Goal: Task Accomplishment & Management: Manage account settings

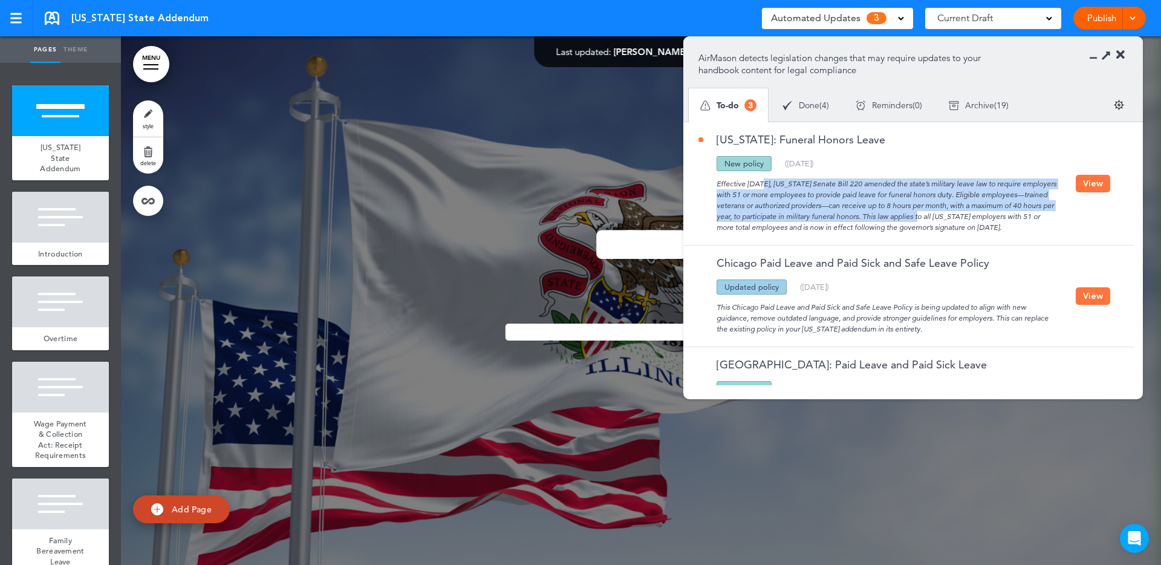
drag, startPoint x: 721, startPoint y: 184, endPoint x: 906, endPoint y: 211, distance: 187.0
click at [906, 211] on div "Effective [DATE], [US_STATE] Senate Bill 220 amended the state’s military leave…" at bounding box center [887, 202] width 377 height 62
copy div "ffective [DATE], [US_STATE] Senate Bill 220 amended the state’s military leave …"
click at [1083, 187] on button "View" at bounding box center [1093, 184] width 34 height 18
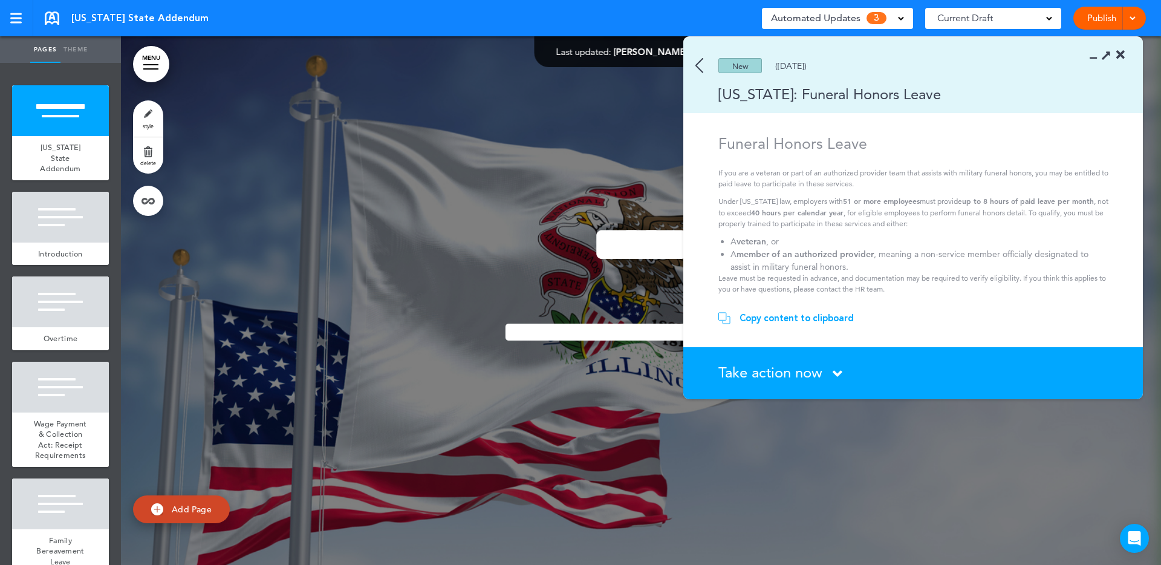
click at [780, 367] on span "Take action now" at bounding box center [771, 373] width 104 height 18
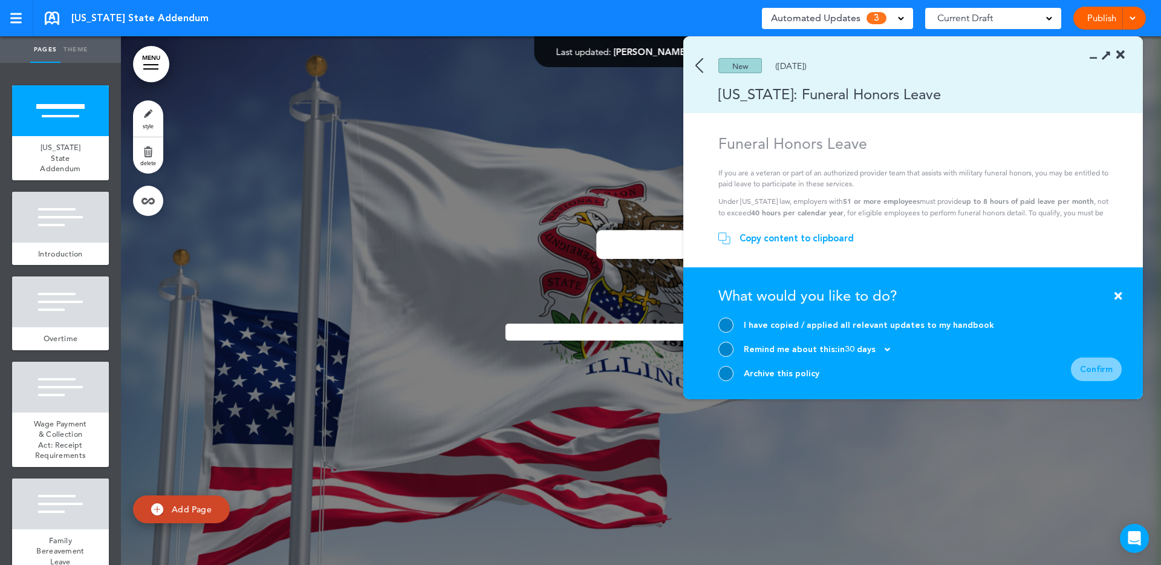
click at [749, 379] on div "Archive this policy" at bounding box center [782, 373] width 76 height 11
click at [726, 371] on div at bounding box center [726, 373] width 15 height 15
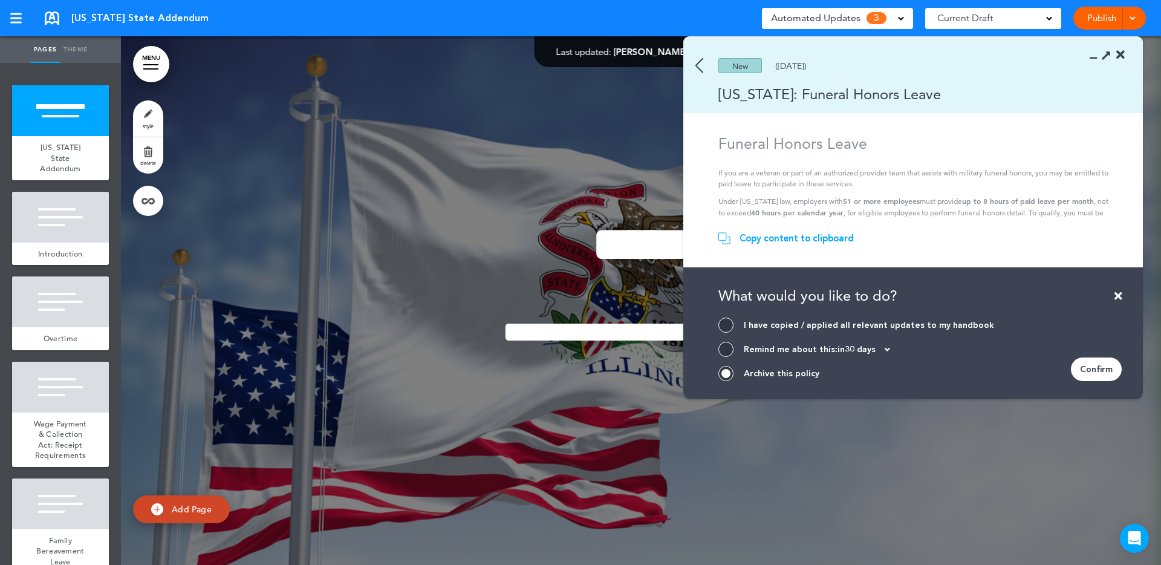
click at [1104, 376] on div "Confirm" at bounding box center [1096, 369] width 51 height 24
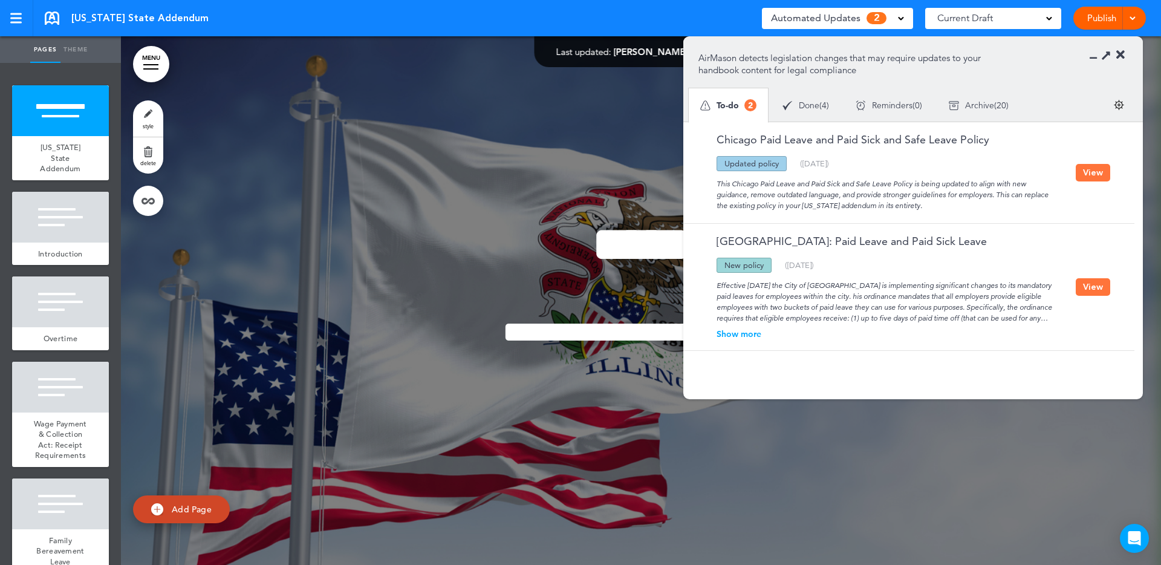
click at [1125, 52] on section "AirMason detects legislation changes that may require updates to your handbook …" at bounding box center [913, 79] width 460 height 85
click at [1120, 54] on icon at bounding box center [1121, 55] width 8 height 12
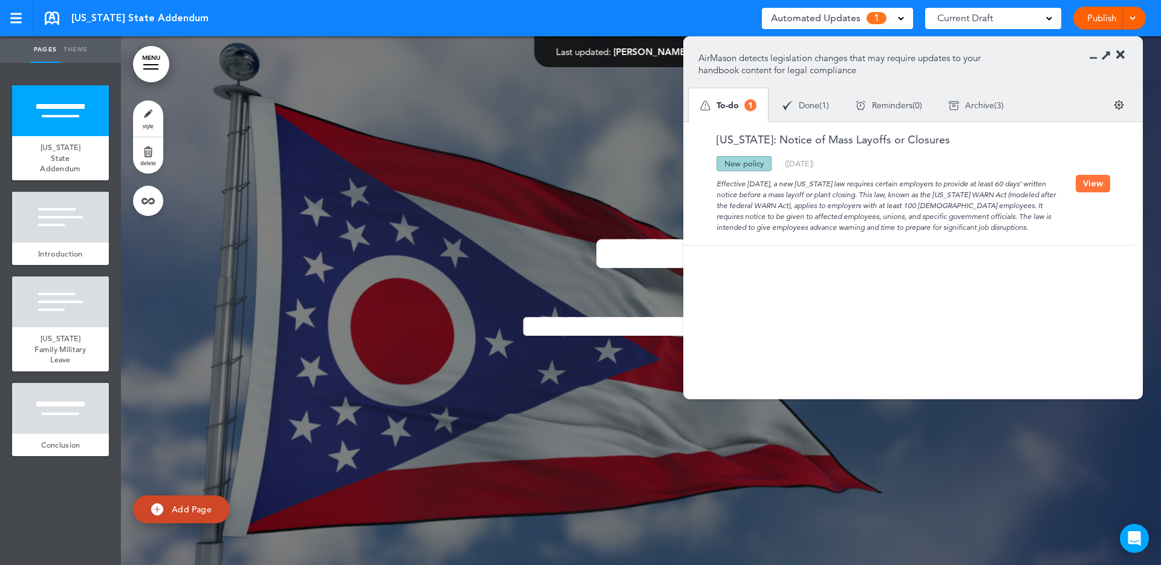
click at [1077, 178] on button "View" at bounding box center [1093, 184] width 34 height 18
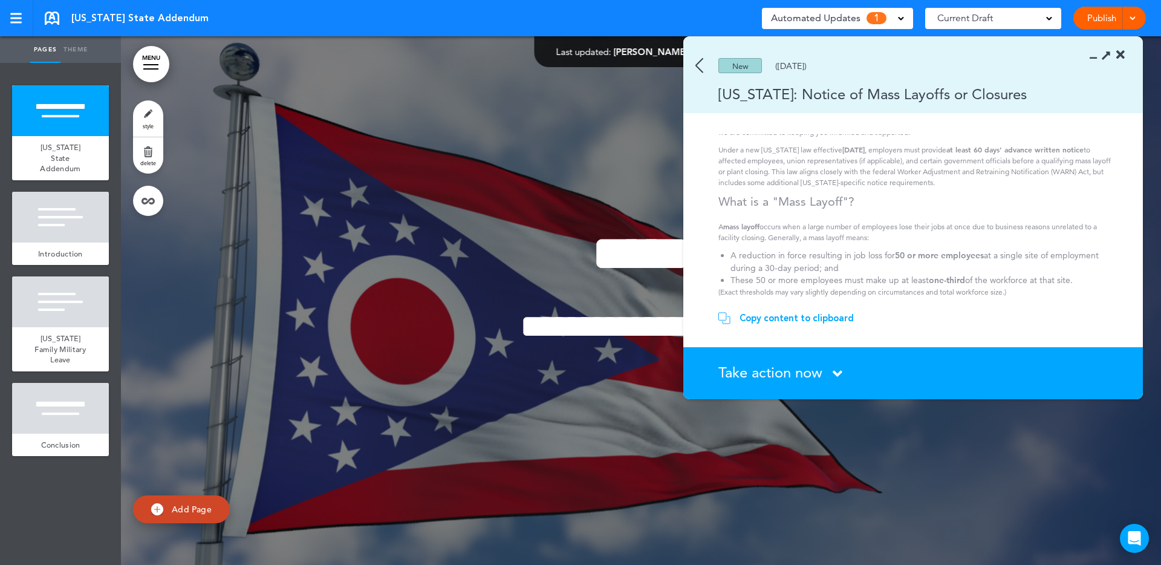
scroll to position [53, 0]
click at [702, 72] on img at bounding box center [700, 65] width 8 height 15
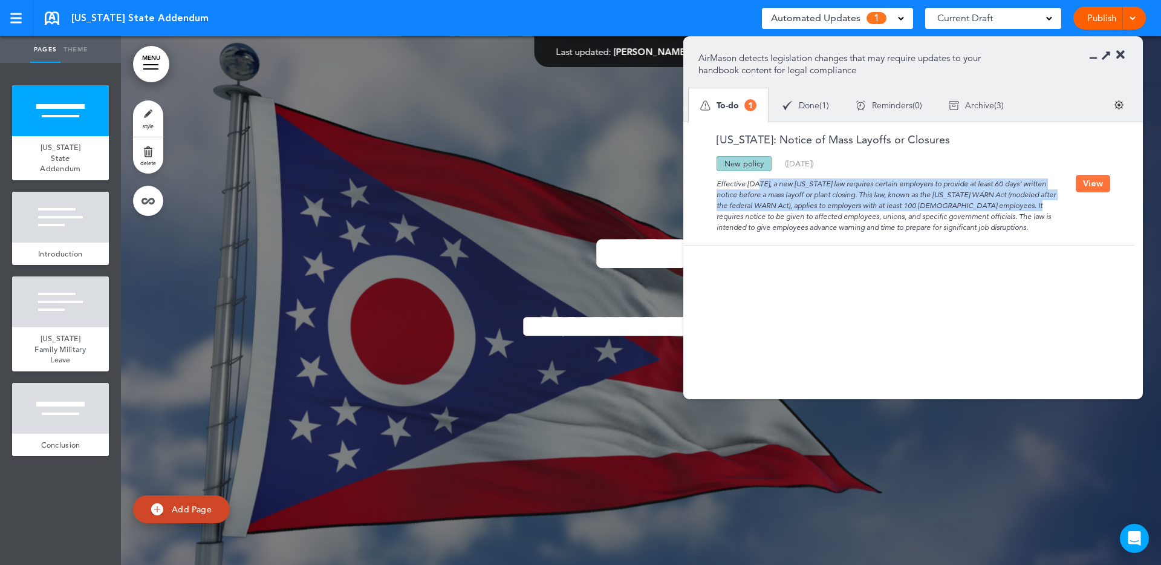
drag, startPoint x: 719, startPoint y: 183, endPoint x: 1063, endPoint y: 195, distance: 344.4
click at [1006, 200] on div "Effective September 29, 2025, a new Ohio law requires certain employers to prov…" at bounding box center [887, 202] width 377 height 62
click at [1092, 177] on button "View" at bounding box center [1093, 184] width 34 height 18
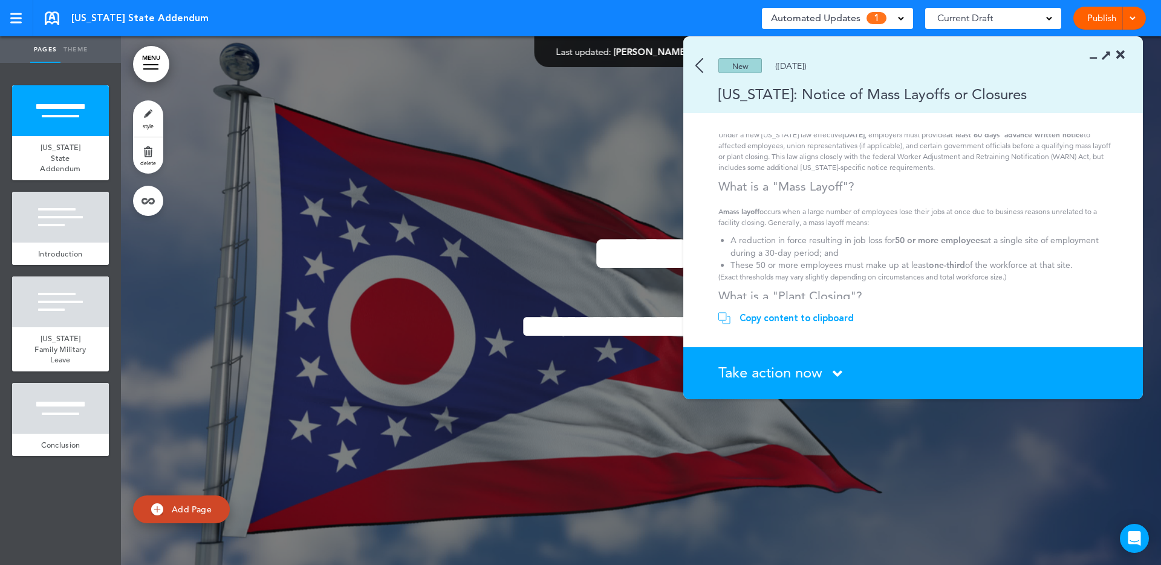
scroll to position [69, 0]
click at [697, 58] on img at bounding box center [700, 65] width 8 height 15
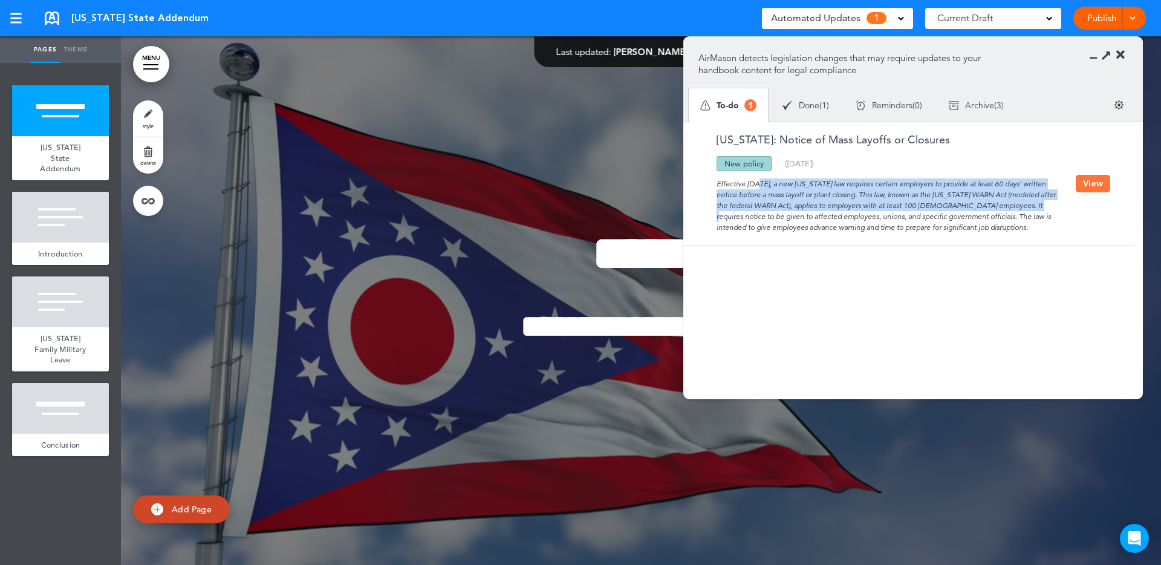
click at [773, 189] on div "Effective September 29, 2025, a new Ohio law requires certain employers to prov…" at bounding box center [887, 202] width 377 height 62
drag, startPoint x: 1006, startPoint y: 204, endPoint x: 717, endPoint y: 184, distance: 289.8
click at [717, 184] on div "Effective September 29, 2025, a new Ohio law requires certain employers to prov…" at bounding box center [887, 202] width 377 height 62
copy div "Effective September 29, 2025, a new Ohio law requires certain employers to prov…"
click at [1104, 178] on button "View" at bounding box center [1093, 184] width 34 height 18
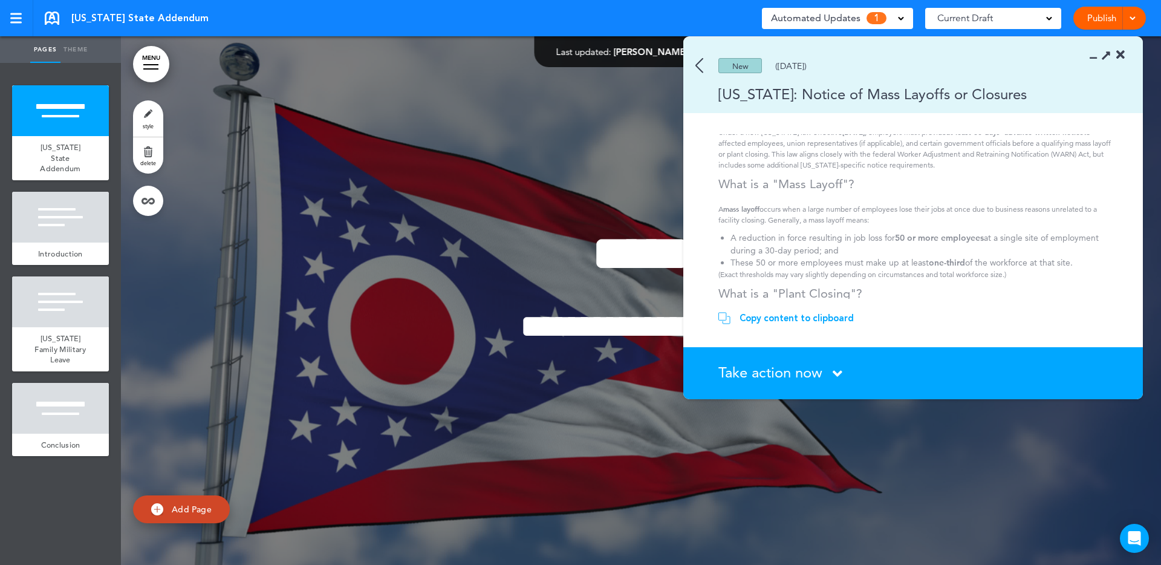
drag, startPoint x: 778, startPoint y: 370, endPoint x: 792, endPoint y: 387, distance: 22.4
click at [778, 370] on span "Take action now" at bounding box center [771, 373] width 104 height 18
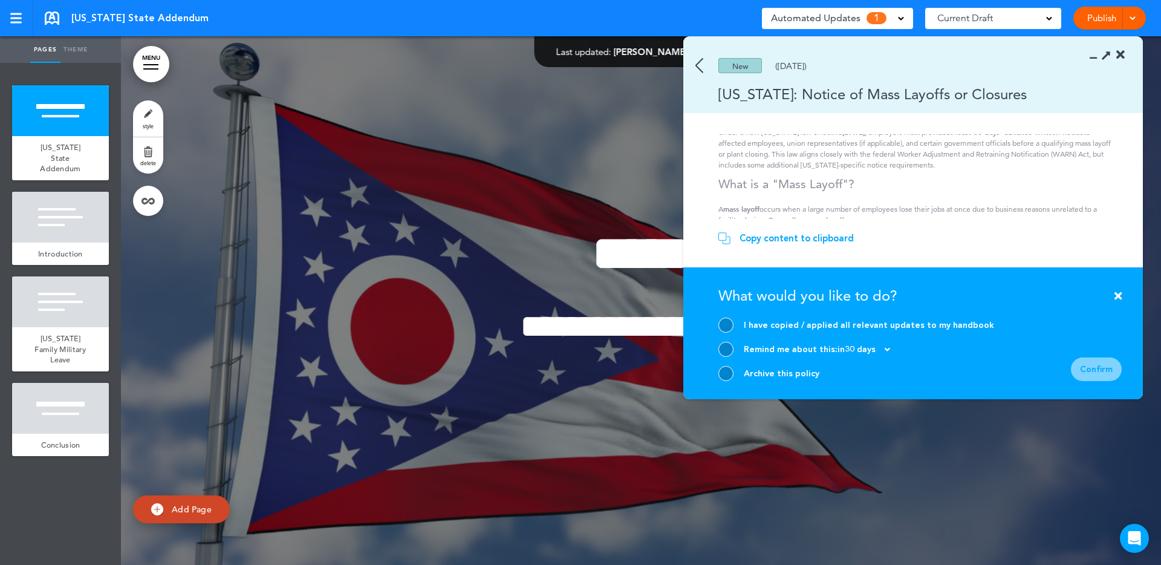
click at [721, 368] on div at bounding box center [726, 373] width 15 height 15
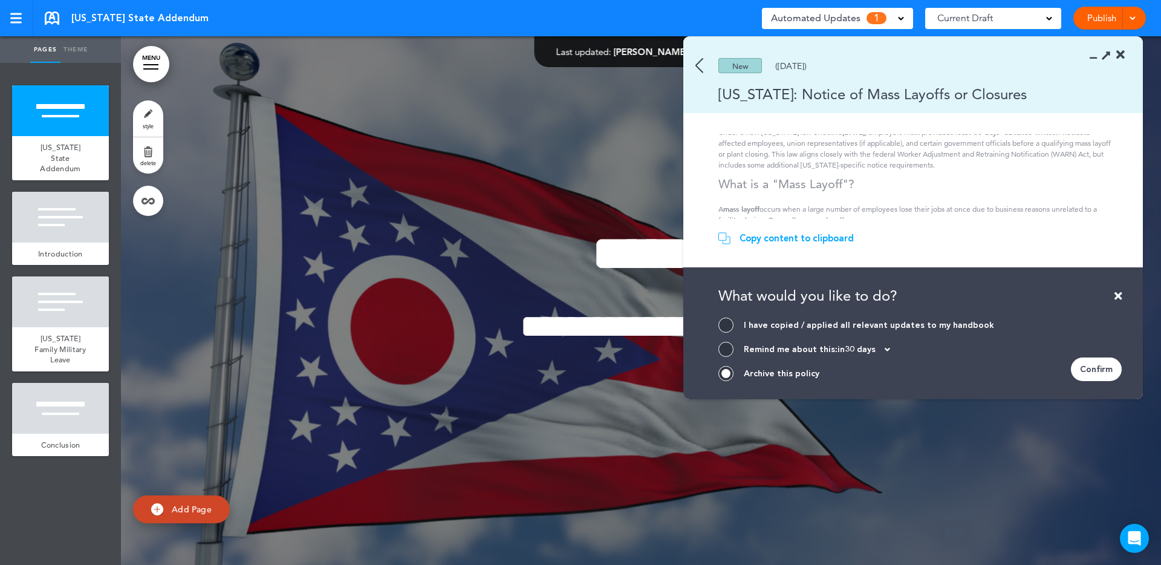
click at [1104, 371] on div "Confirm" at bounding box center [1096, 369] width 51 height 24
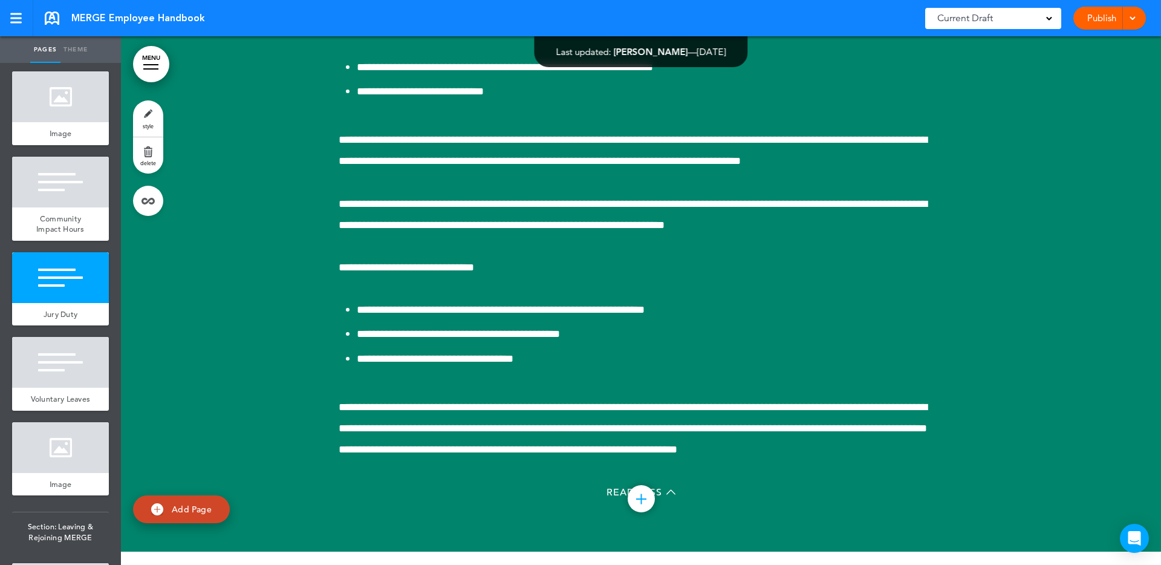
scroll to position [67634, 0]
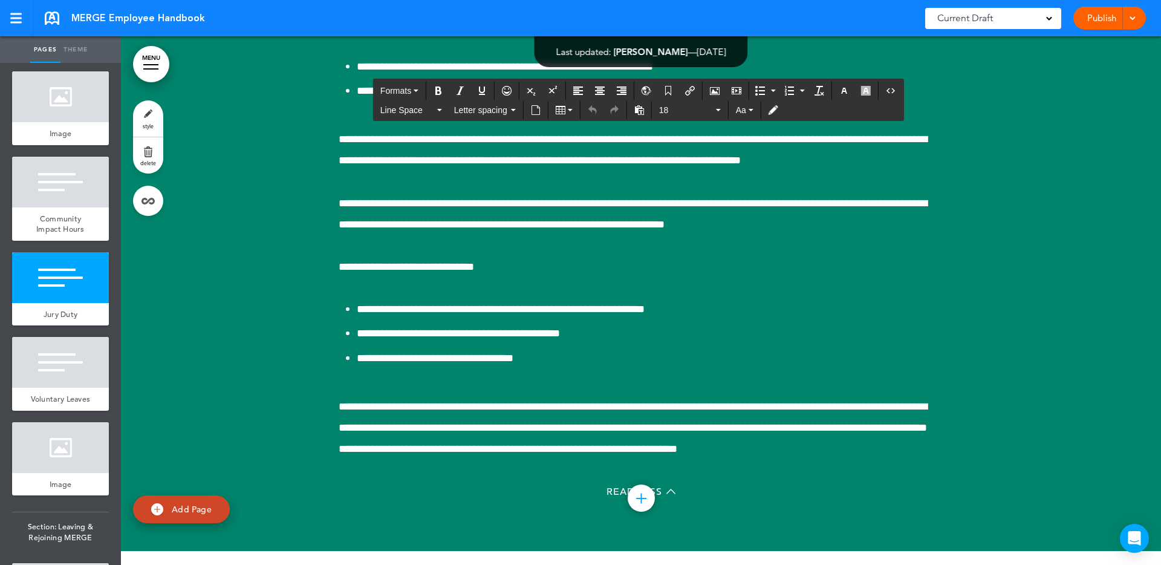
drag, startPoint x: 542, startPoint y: 405, endPoint x: 564, endPoint y: 403, distance: 21.9
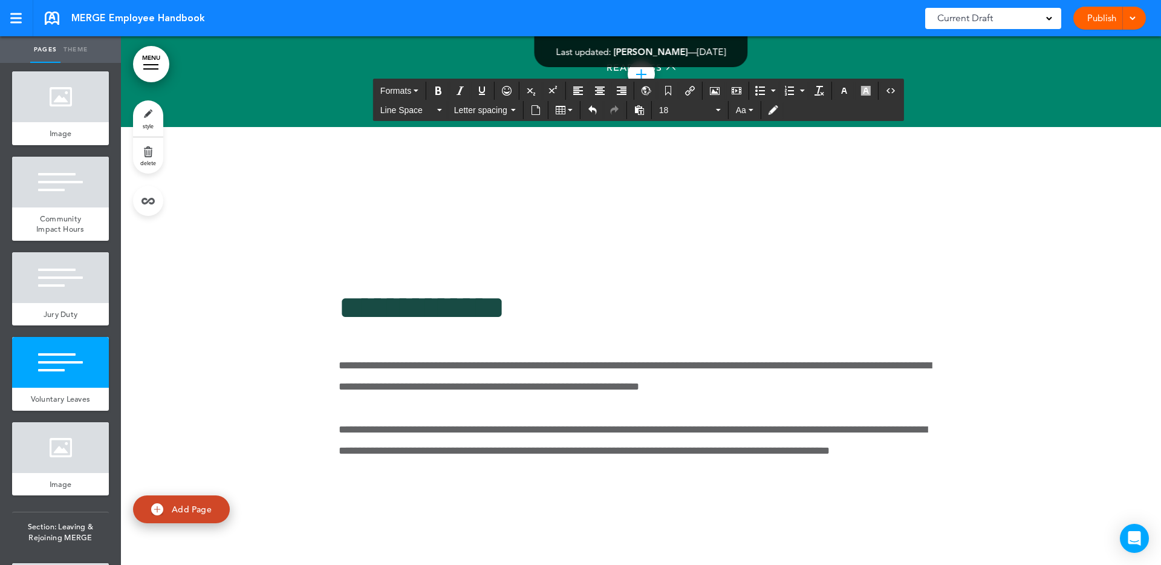
scroll to position [68054, 0]
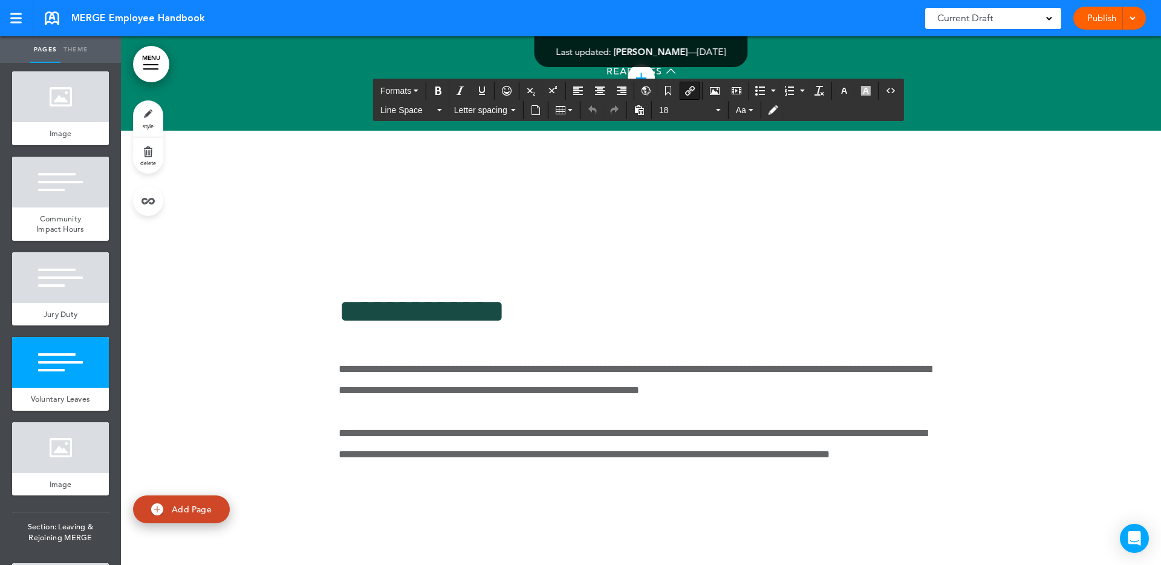
drag, startPoint x: 482, startPoint y: 466, endPoint x: 432, endPoint y: 468, distance: 49.7
copy link "**********"
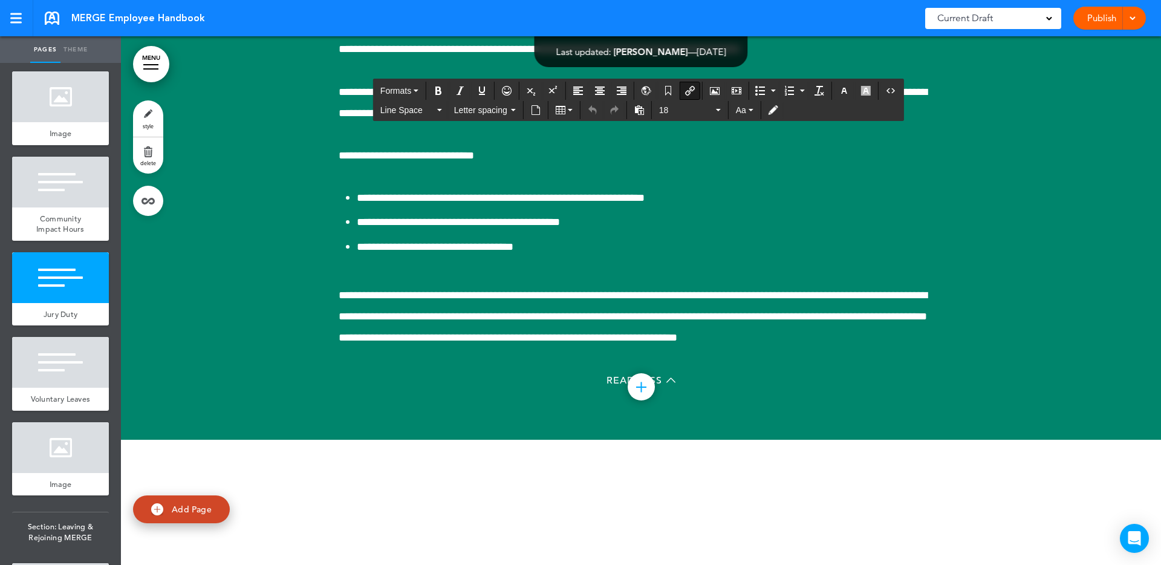
scroll to position [67749, 0]
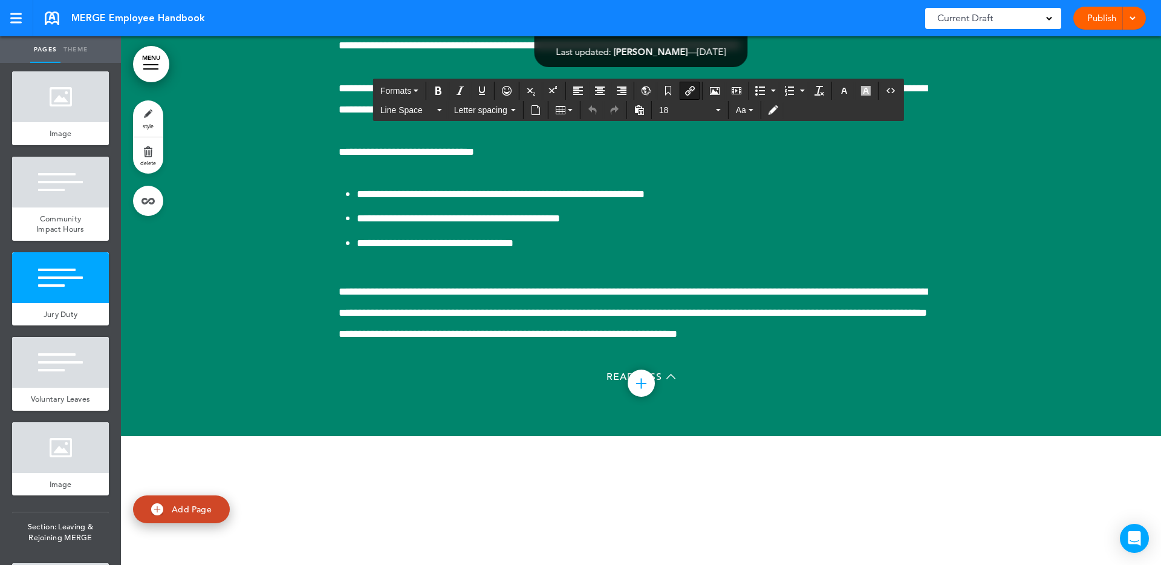
drag, startPoint x: 624, startPoint y: 367, endPoint x: 573, endPoint y: 370, distance: 50.3
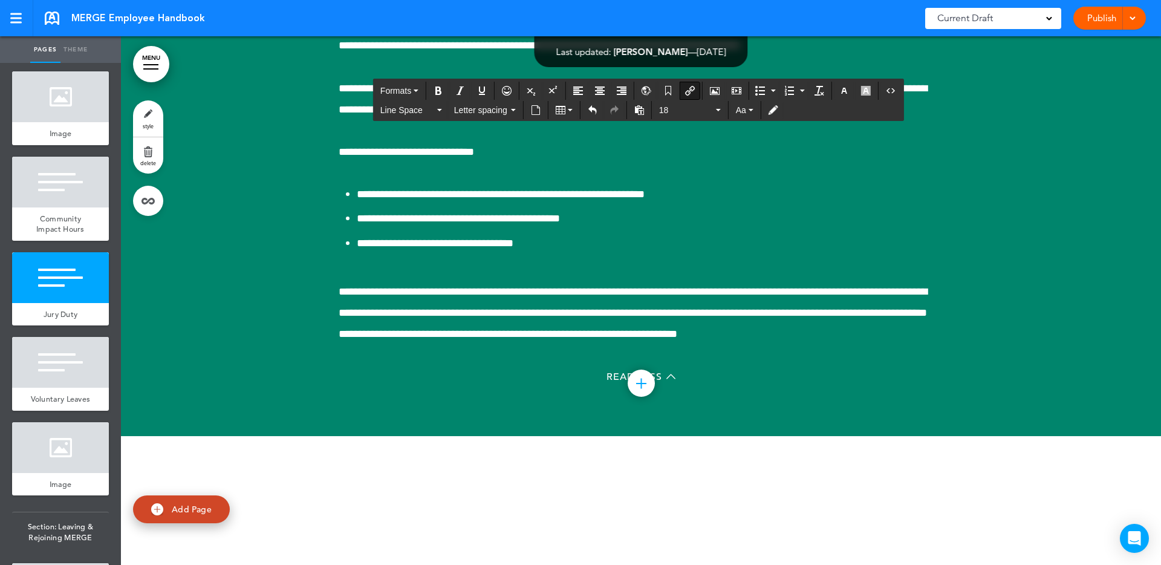
drag, startPoint x: 664, startPoint y: 364, endPoint x: 693, endPoint y: 376, distance: 31.5
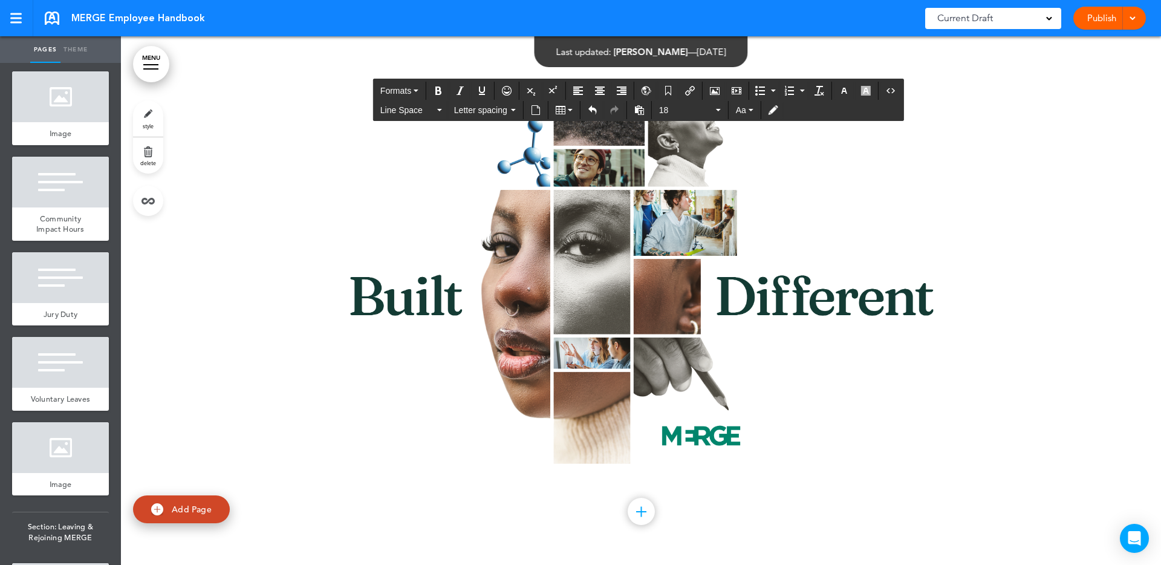
scroll to position [70805, 0]
drag, startPoint x: 353, startPoint y: 318, endPoint x: 369, endPoint y: 316, distance: 15.8
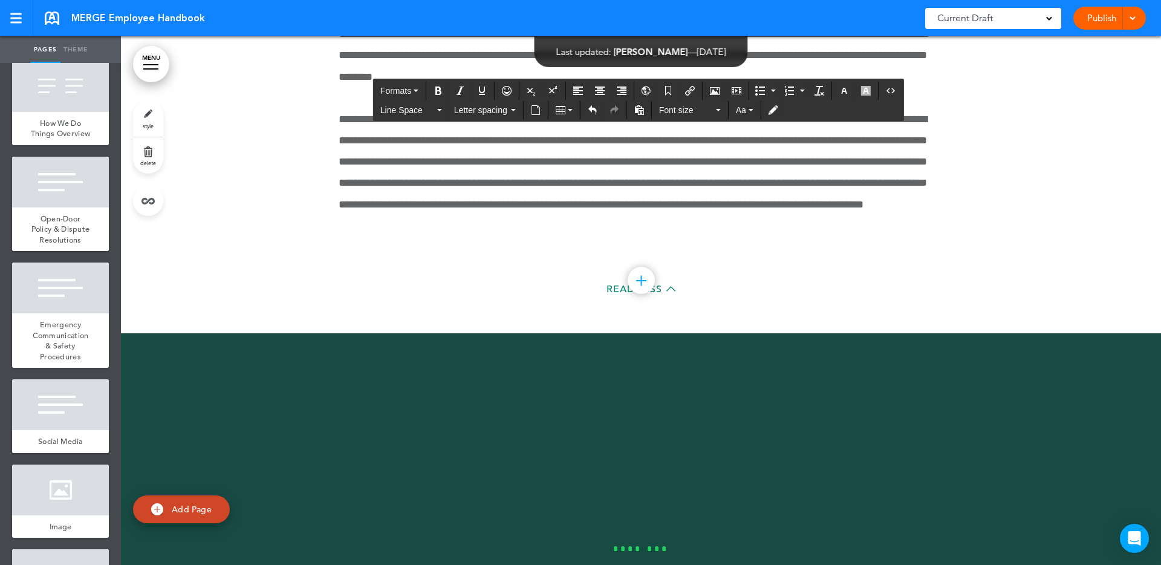
scroll to position [18424, 0]
click at [66, 286] on div at bounding box center [60, 288] width 97 height 51
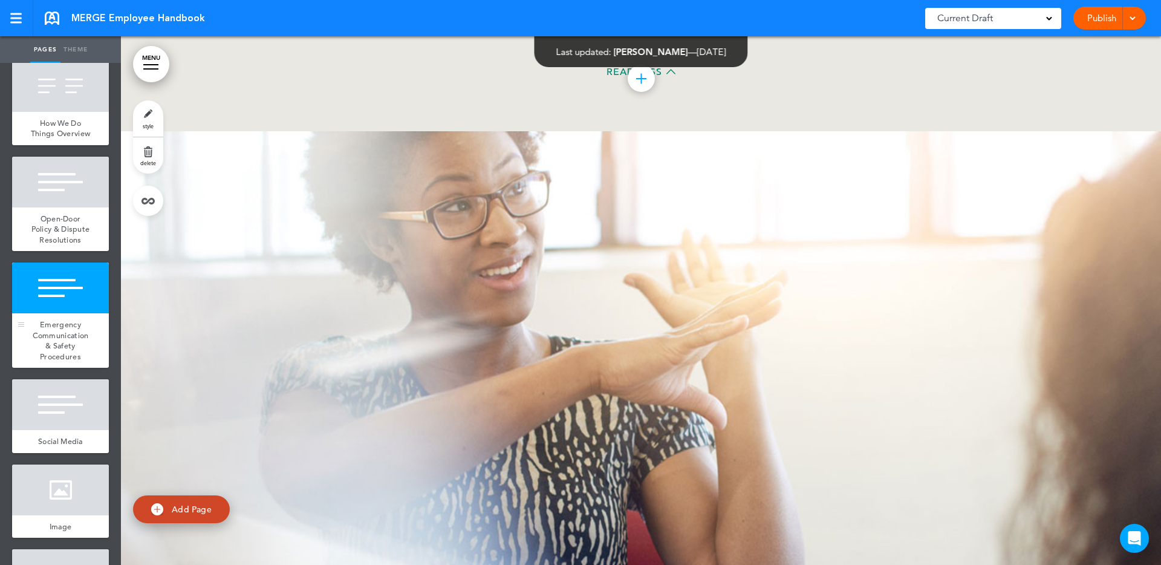
scroll to position [40246, 0]
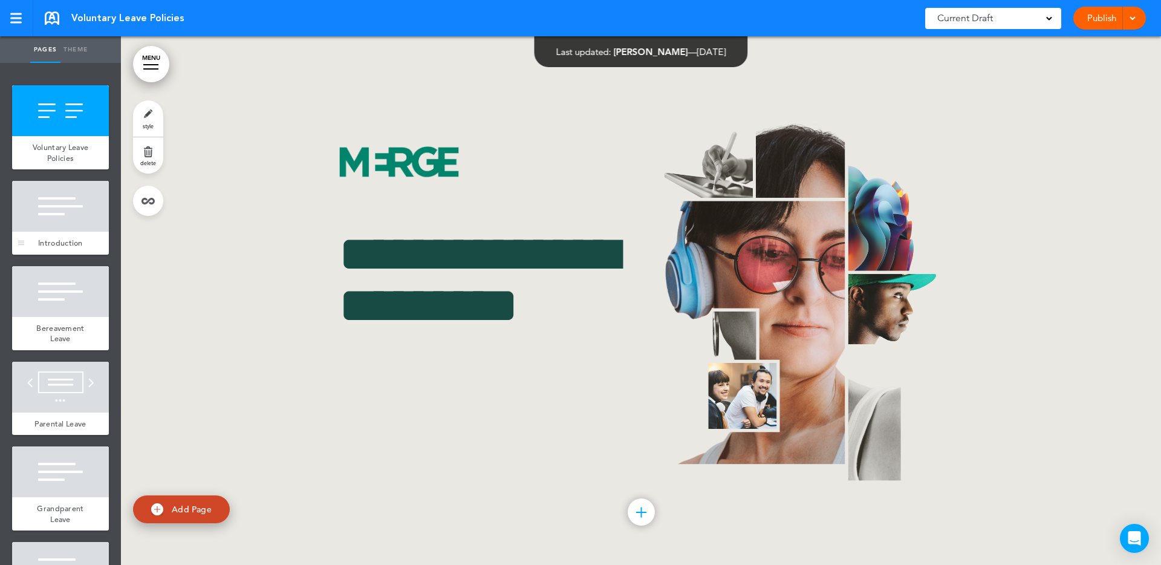
click at [70, 203] on div at bounding box center [60, 206] width 97 height 51
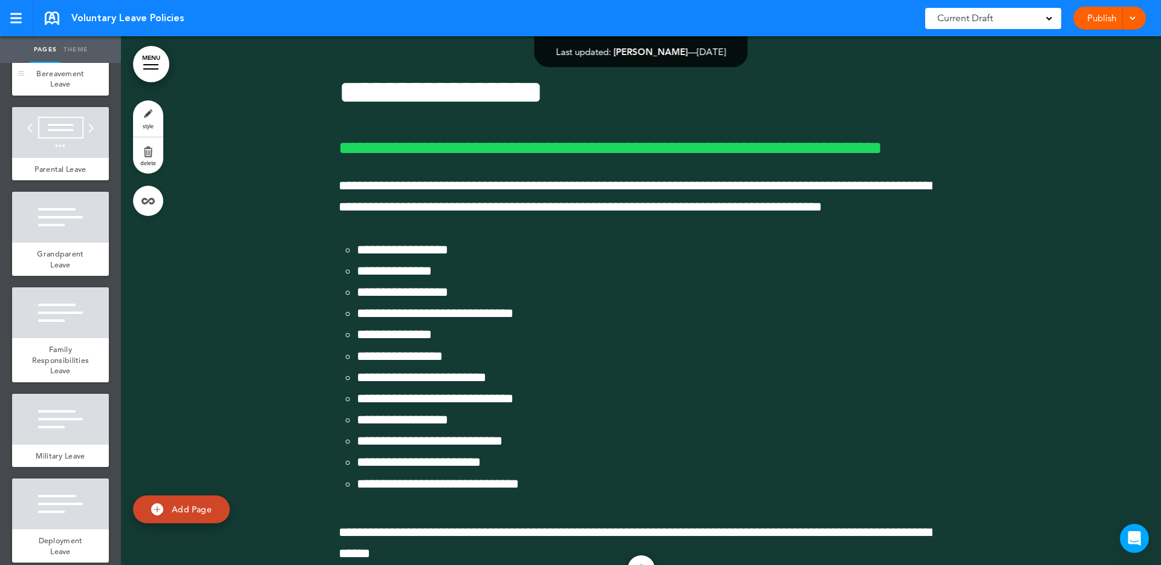
scroll to position [934, 0]
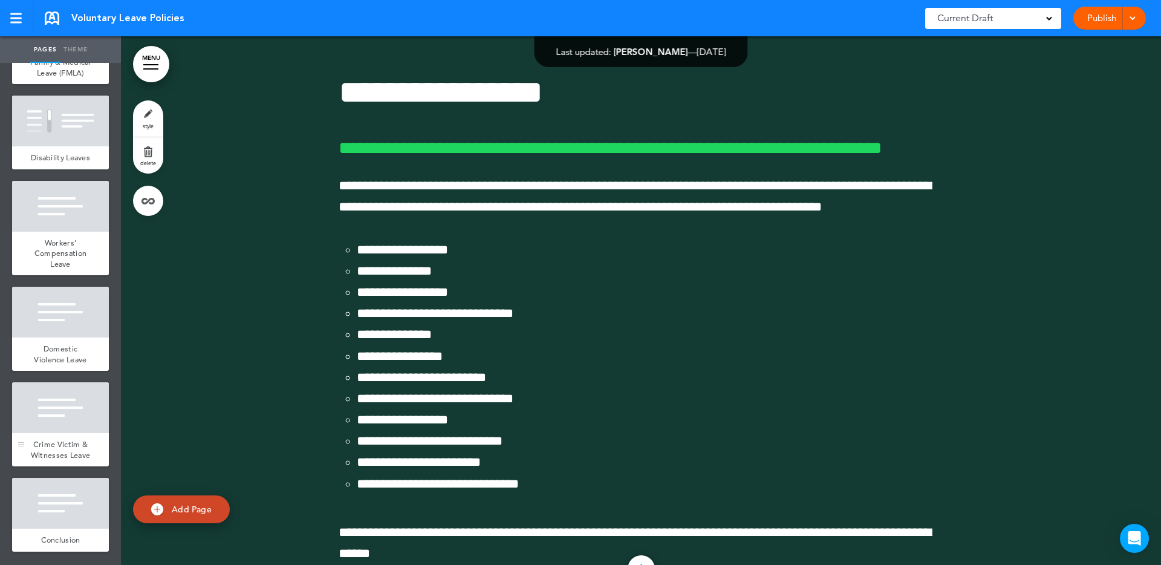
click at [35, 400] on div at bounding box center [60, 407] width 97 height 51
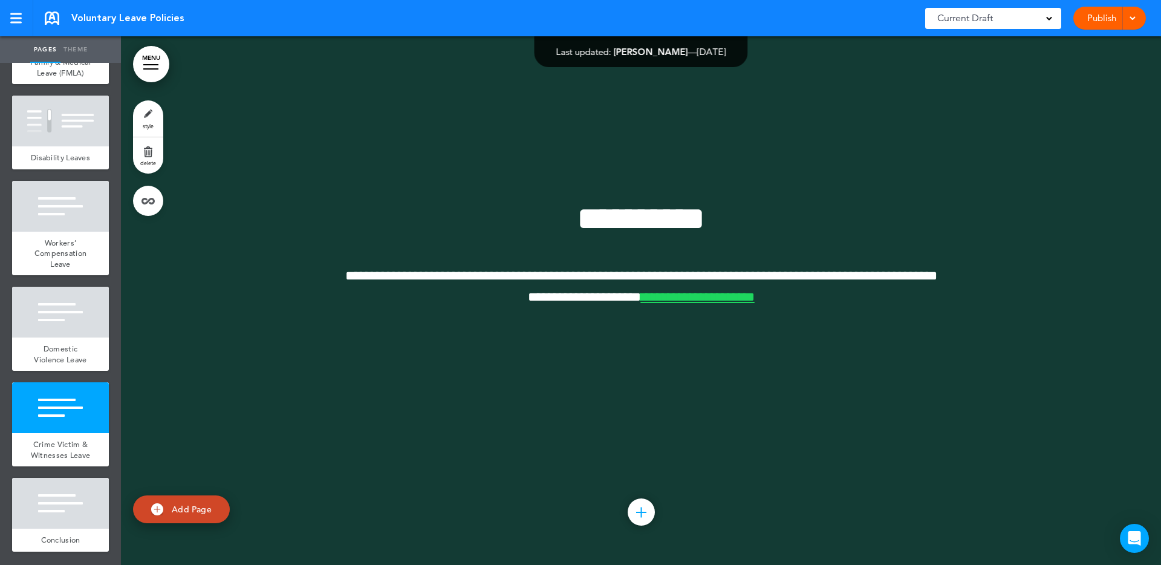
scroll to position [15340, 0]
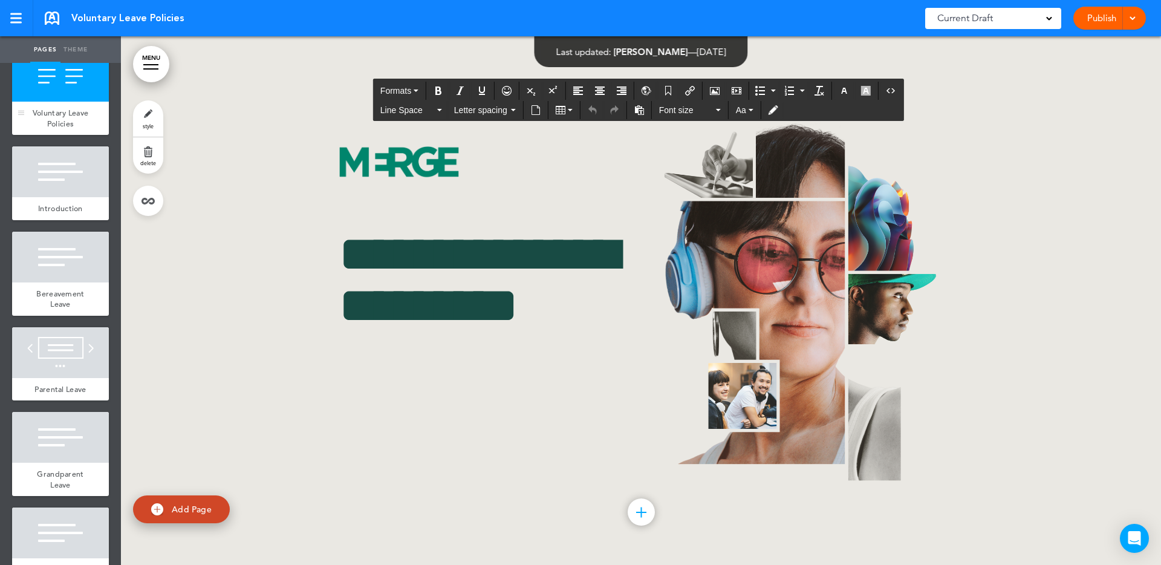
scroll to position [0, 0]
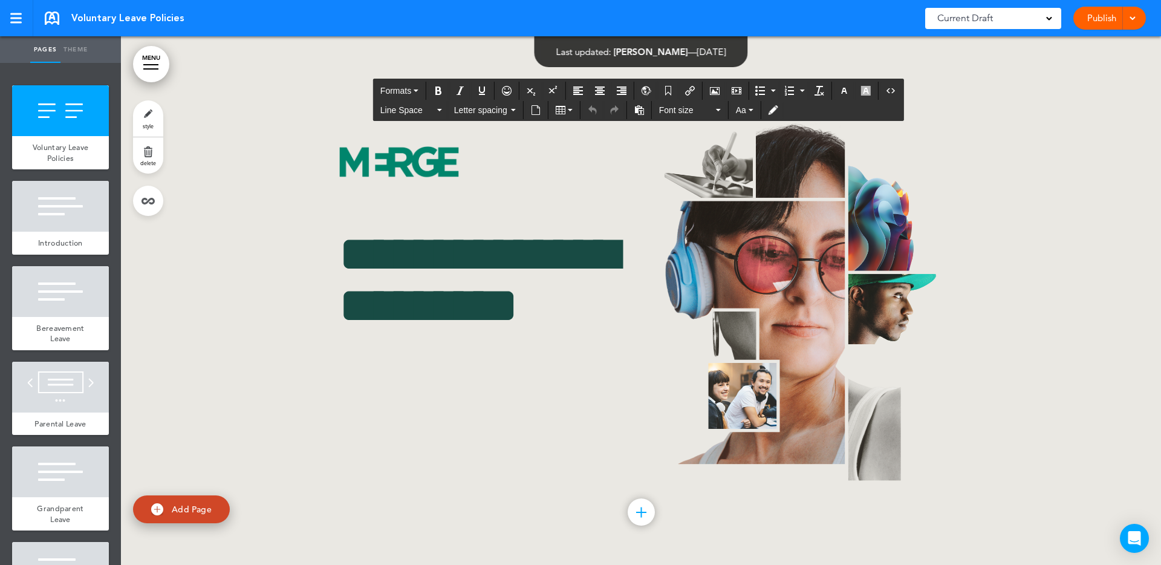
click at [1138, 23] on div "Publish Publish Preview Draft" at bounding box center [1110, 18] width 73 height 23
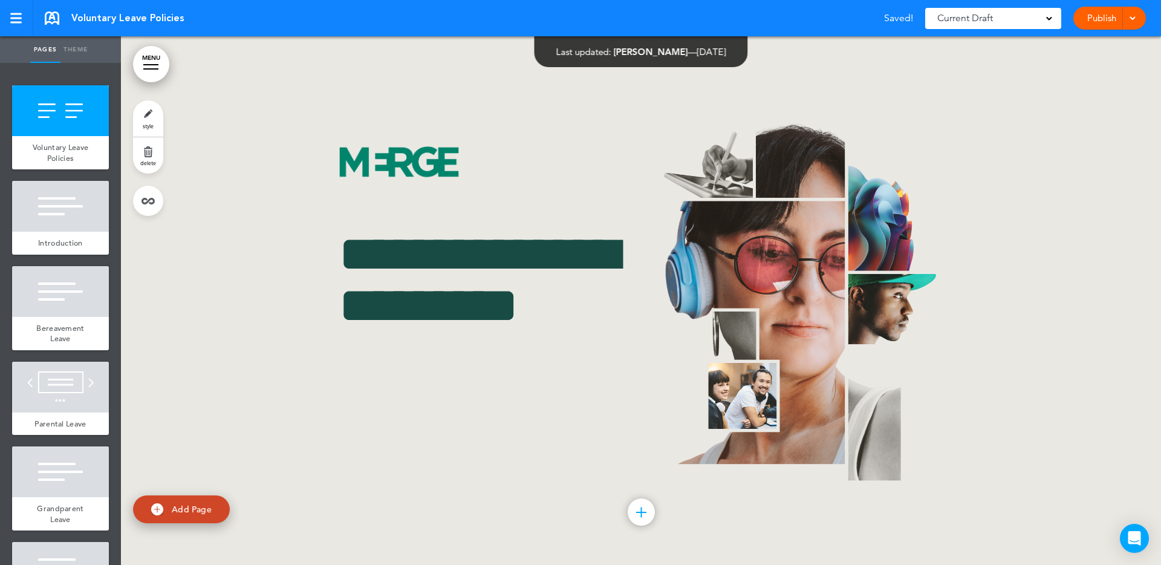
click at [1138, 23] on div "Publish Publish Preview Draft" at bounding box center [1110, 18] width 73 height 23
click at [1137, 18] on div at bounding box center [1131, 18] width 12 height 23
click at [964, 128] on div at bounding box center [641, 309] width 1040 height 546
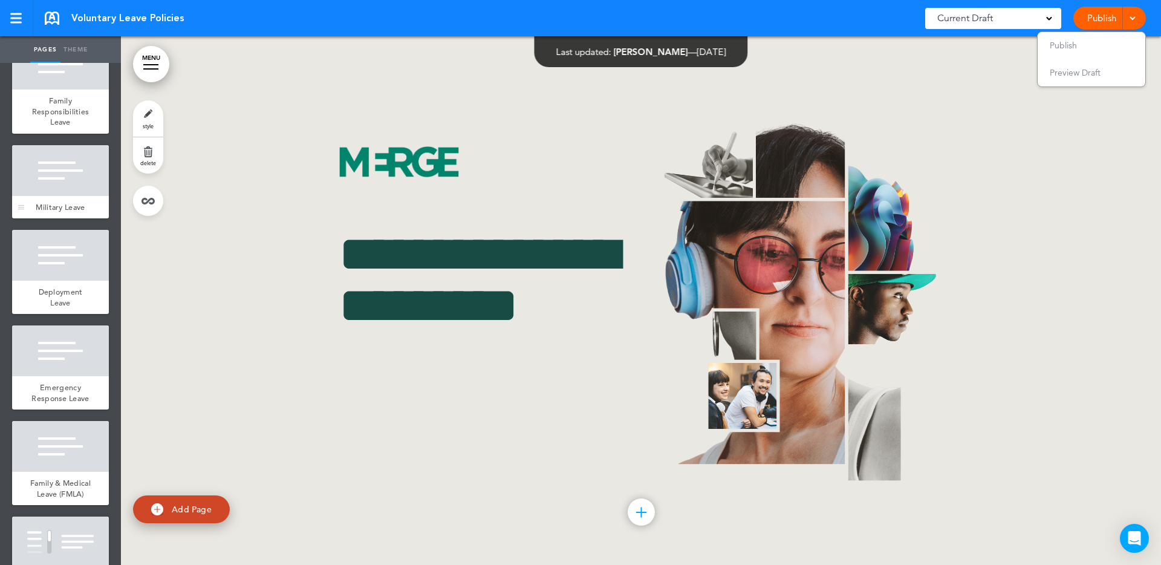
scroll to position [934, 0]
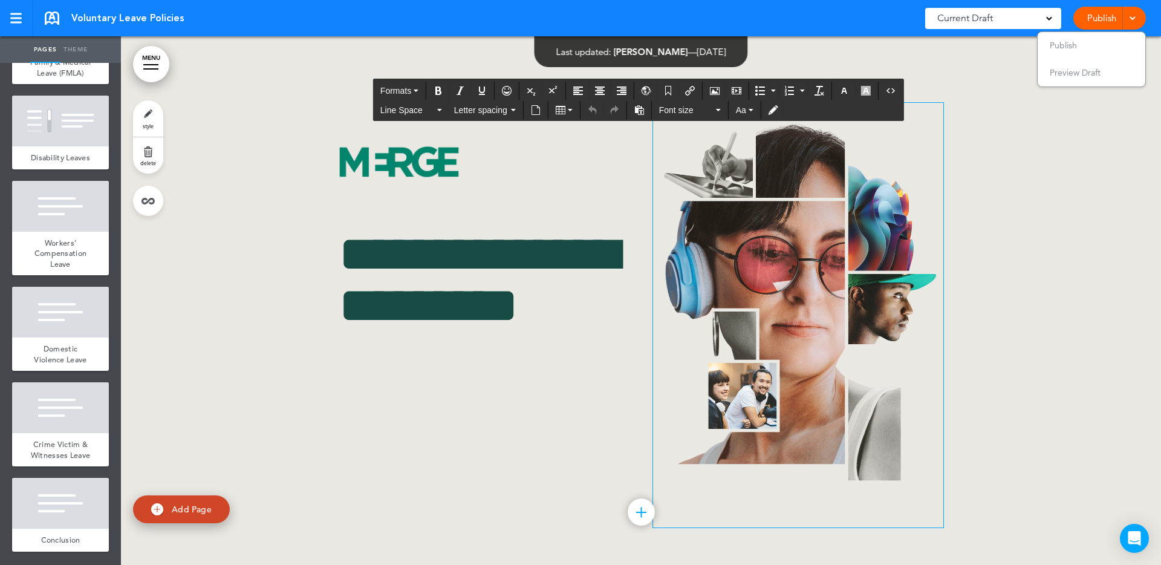
click at [709, 174] on img at bounding box center [798, 301] width 290 height 396
click at [292, 172] on div at bounding box center [641, 309] width 1040 height 546
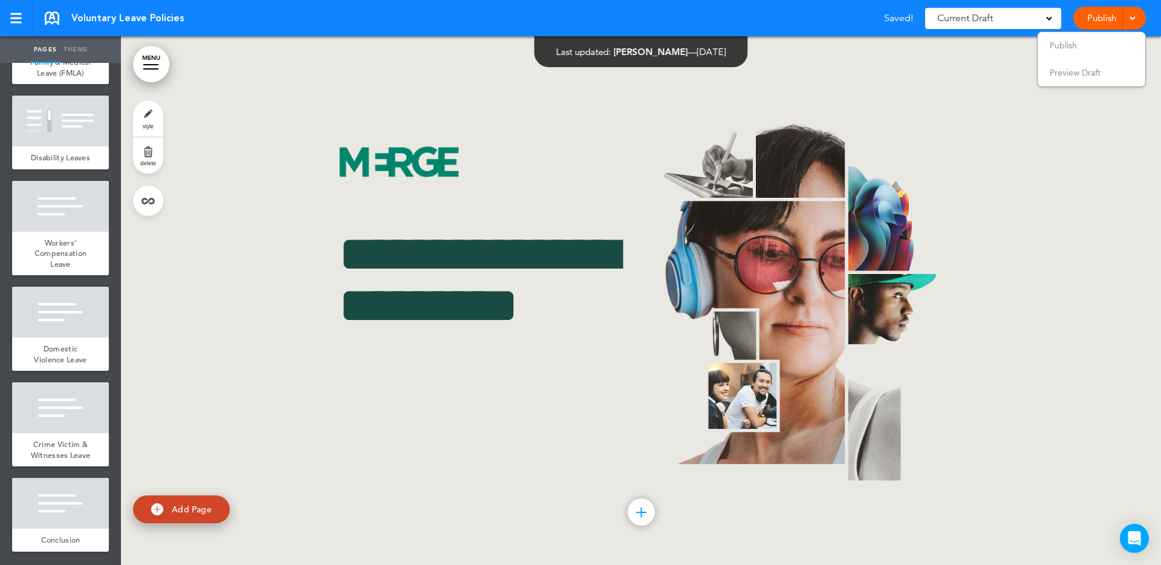
scroll to position [576, 0]
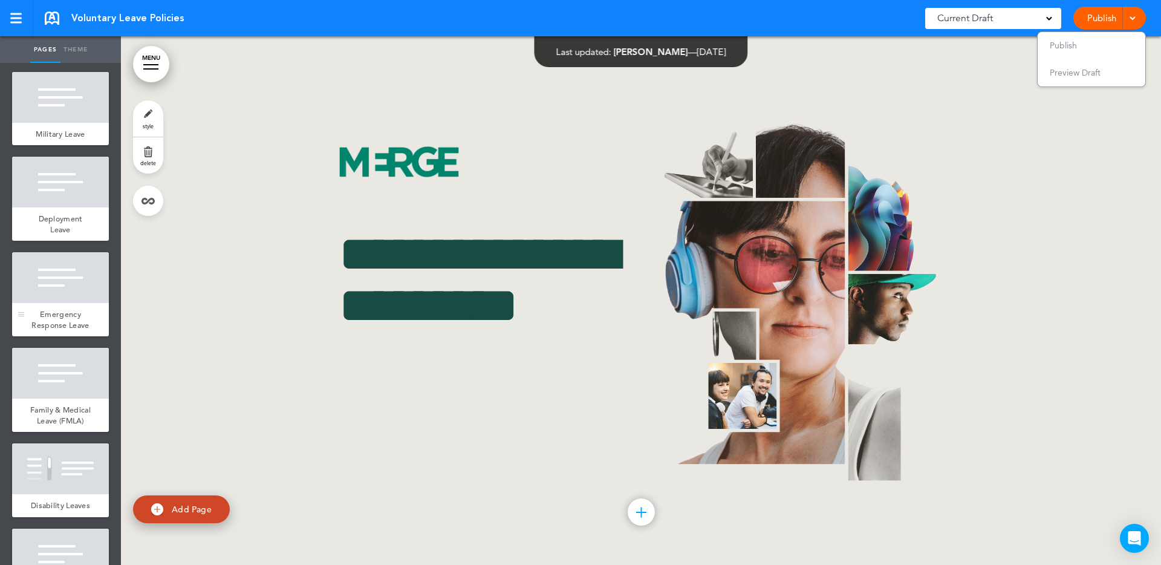
click at [36, 296] on div at bounding box center [60, 277] width 97 height 51
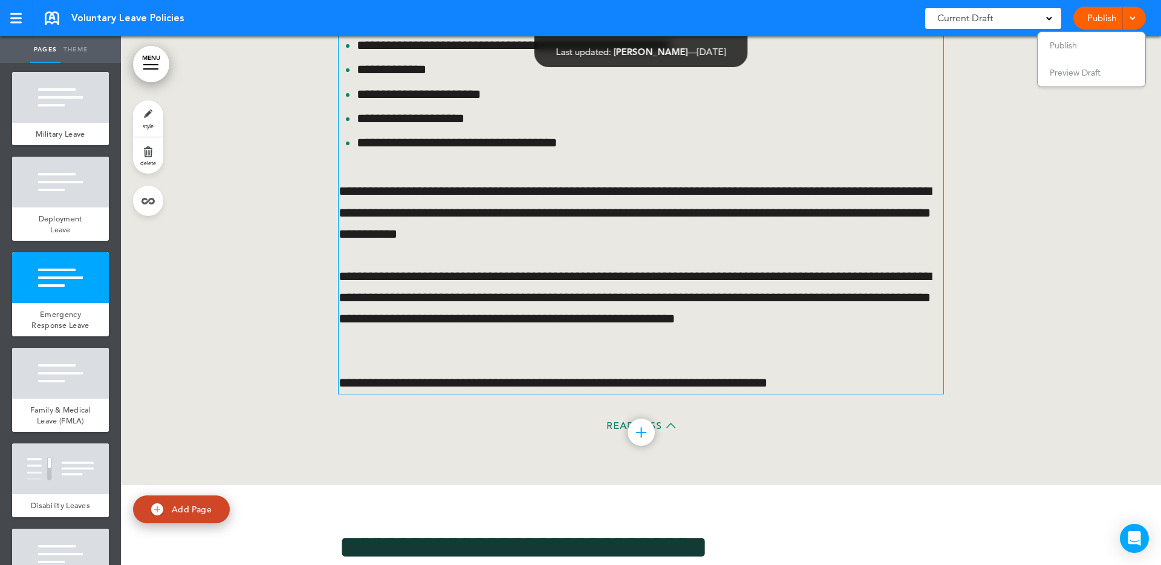
scroll to position [5964, 0]
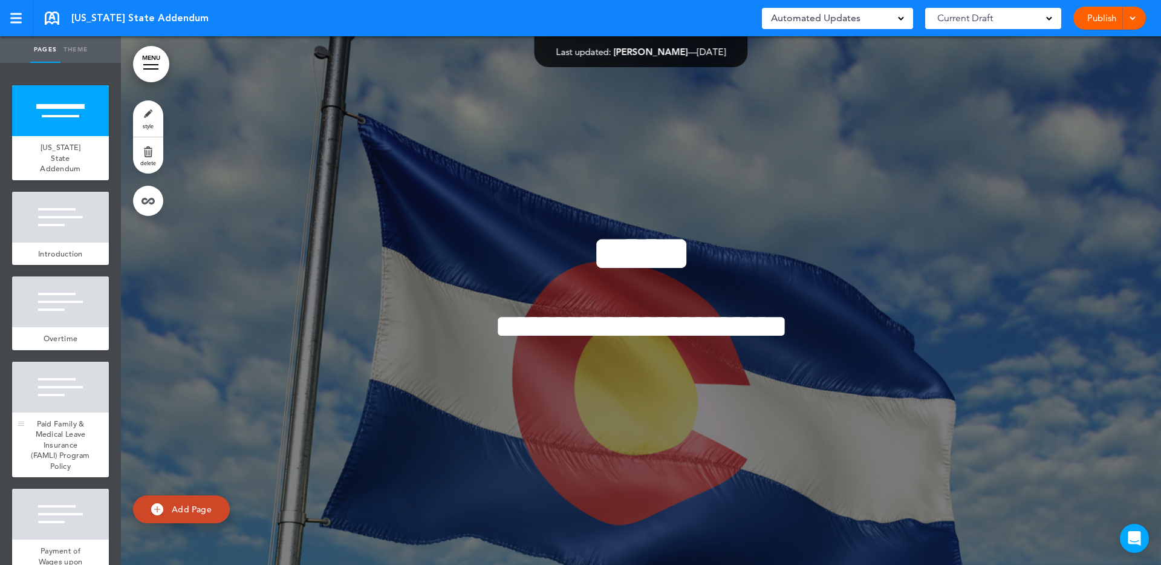
click at [65, 375] on div at bounding box center [60, 387] width 97 height 51
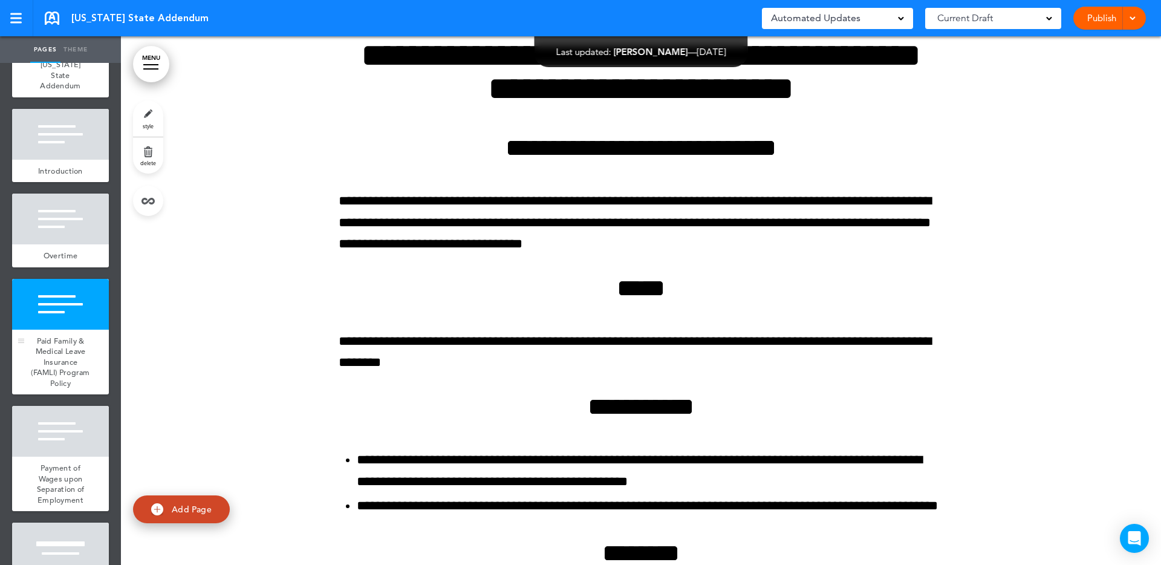
scroll to position [108, 0]
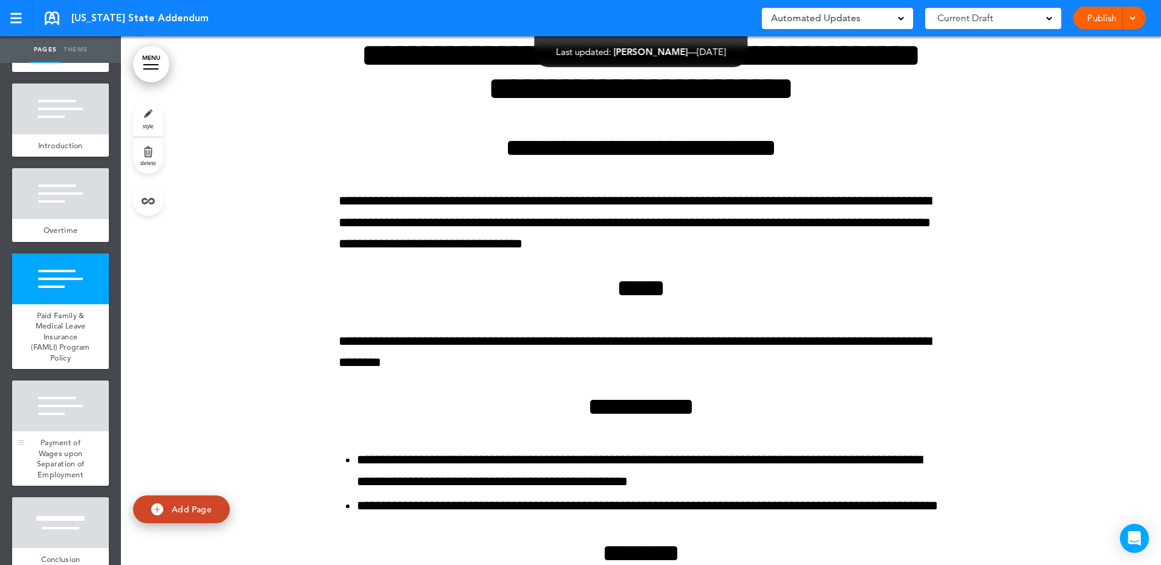
click at [69, 382] on div at bounding box center [60, 405] width 97 height 51
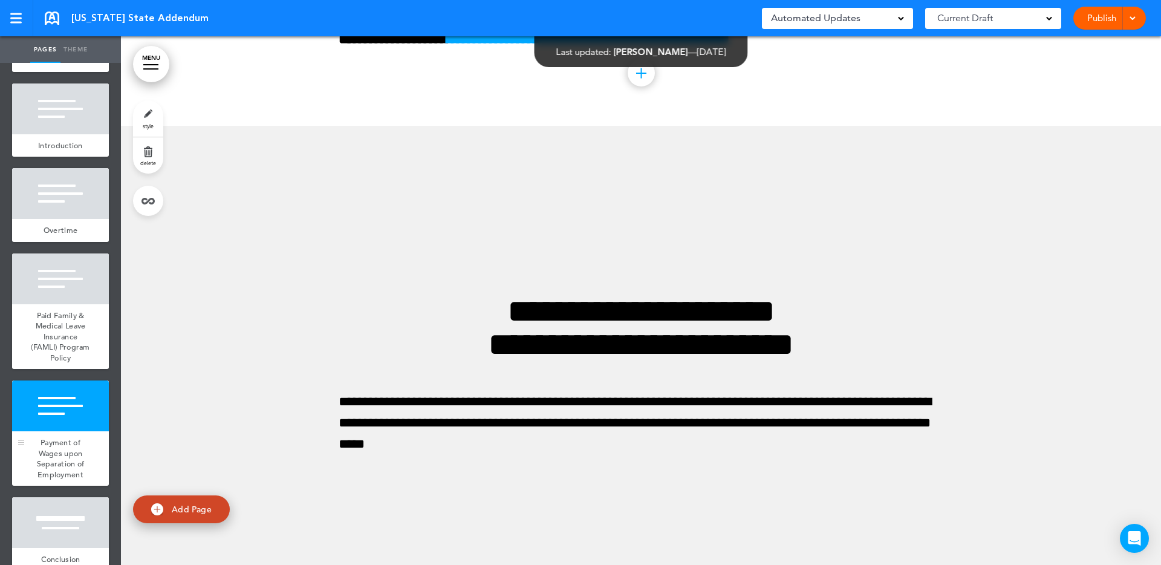
scroll to position [3158, 0]
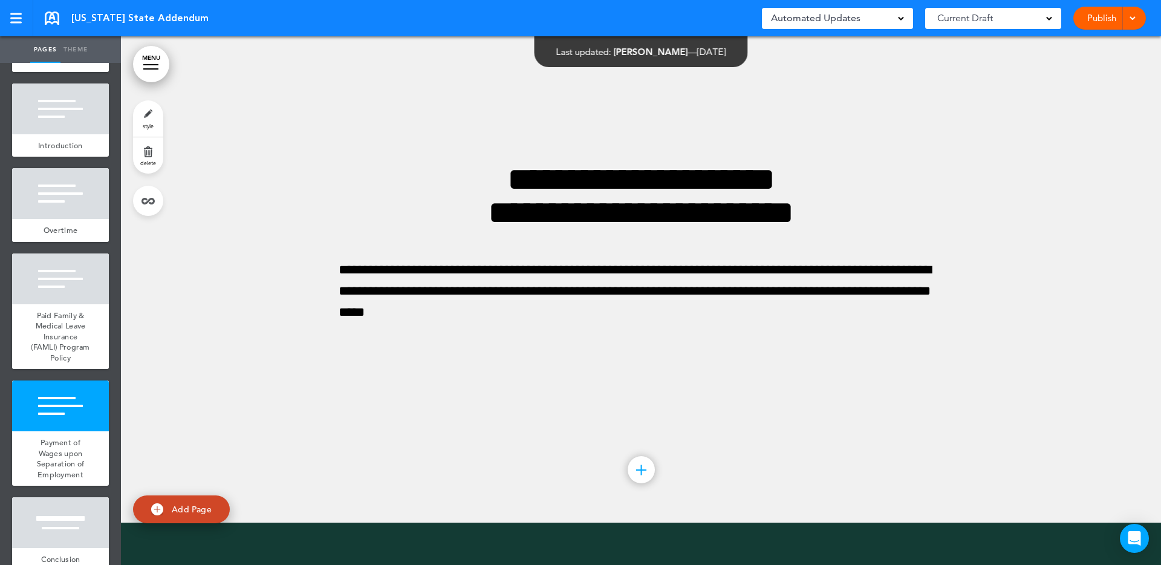
click at [899, 24] on div "Automated Updates 0" at bounding box center [837, 18] width 133 height 17
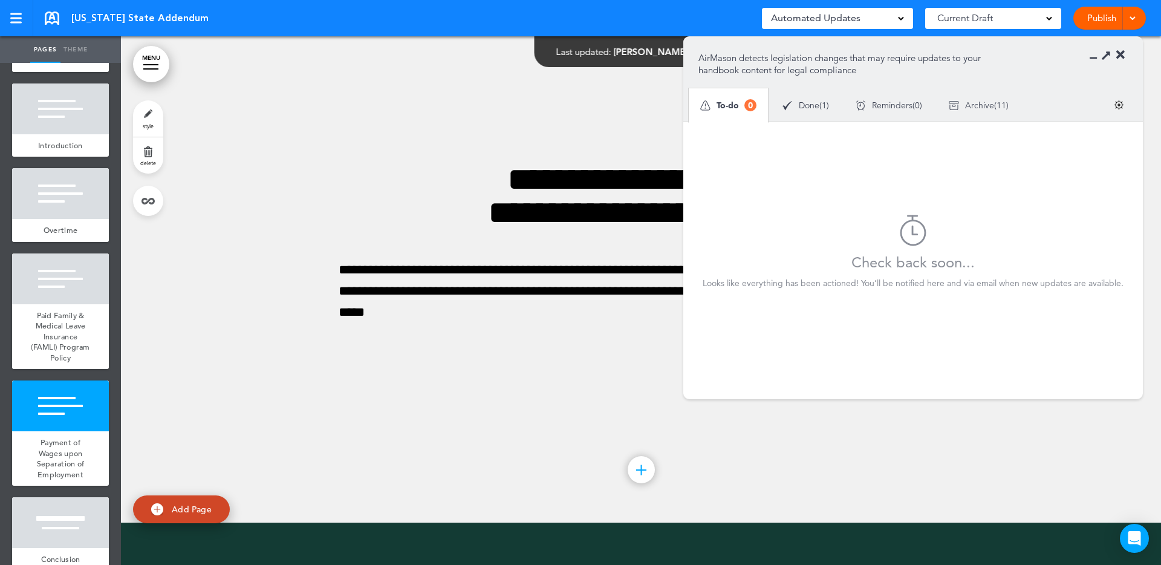
click at [827, 113] on div "Done ( 1 )" at bounding box center [805, 106] width 73 height 32
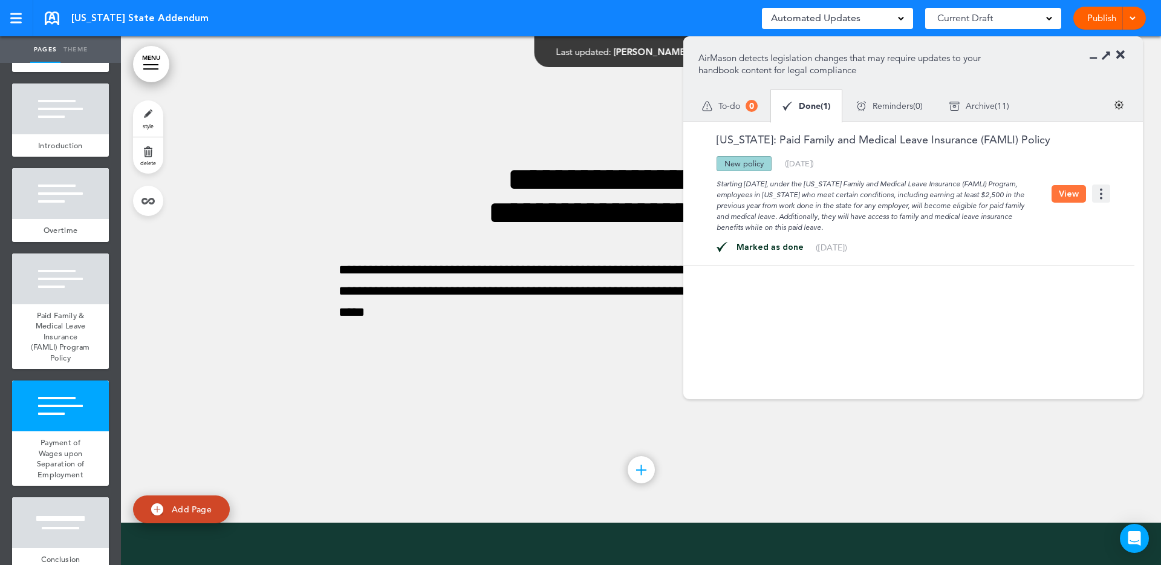
click at [903, 105] on span "Reminders" at bounding box center [893, 106] width 41 height 8
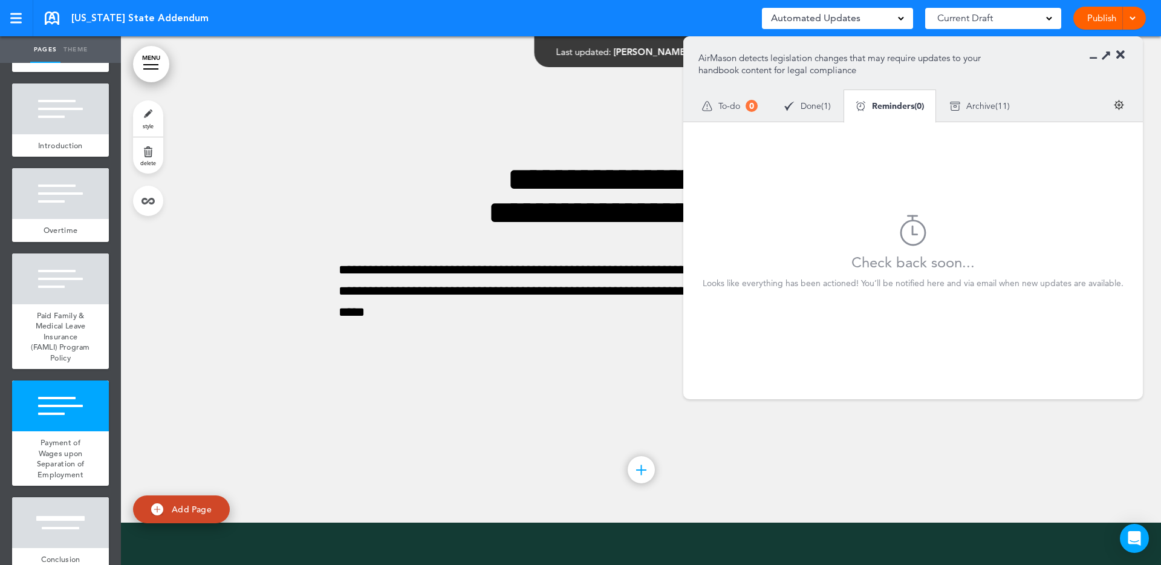
click at [979, 104] on span "Archive" at bounding box center [981, 106] width 29 height 8
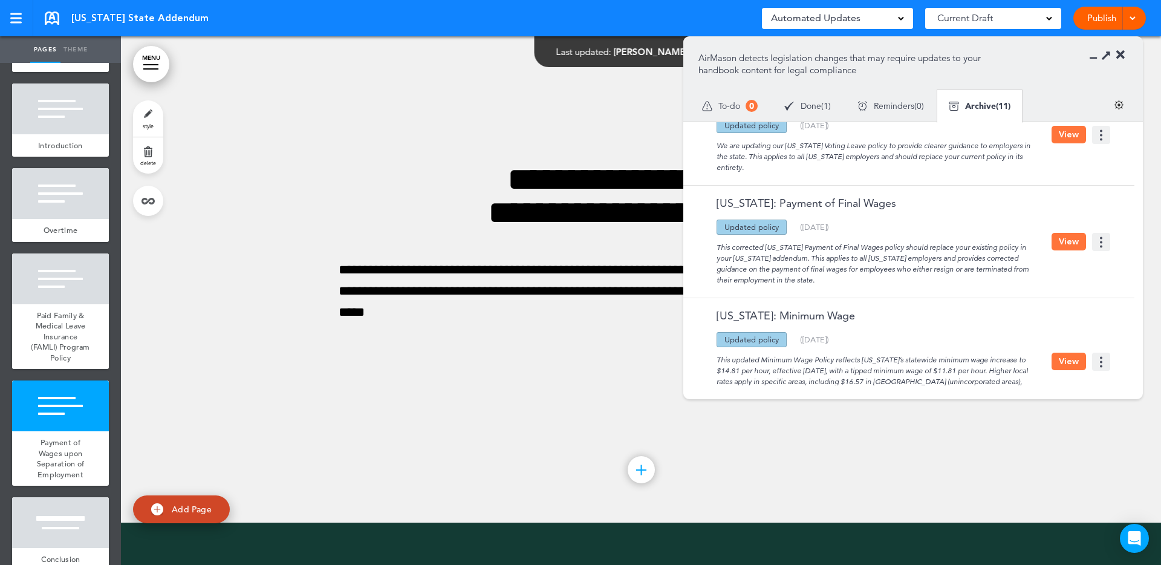
scroll to position [518, 0]
click at [1070, 241] on button "View" at bounding box center [1069, 241] width 34 height 18
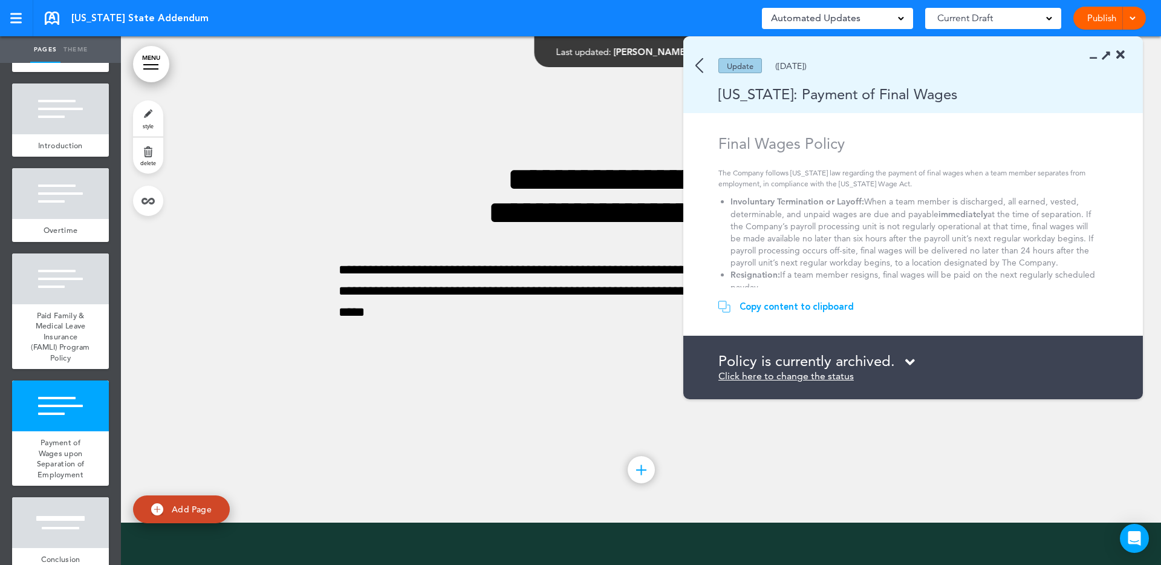
scroll to position [4, 0]
click at [696, 68] on img at bounding box center [700, 65] width 8 height 15
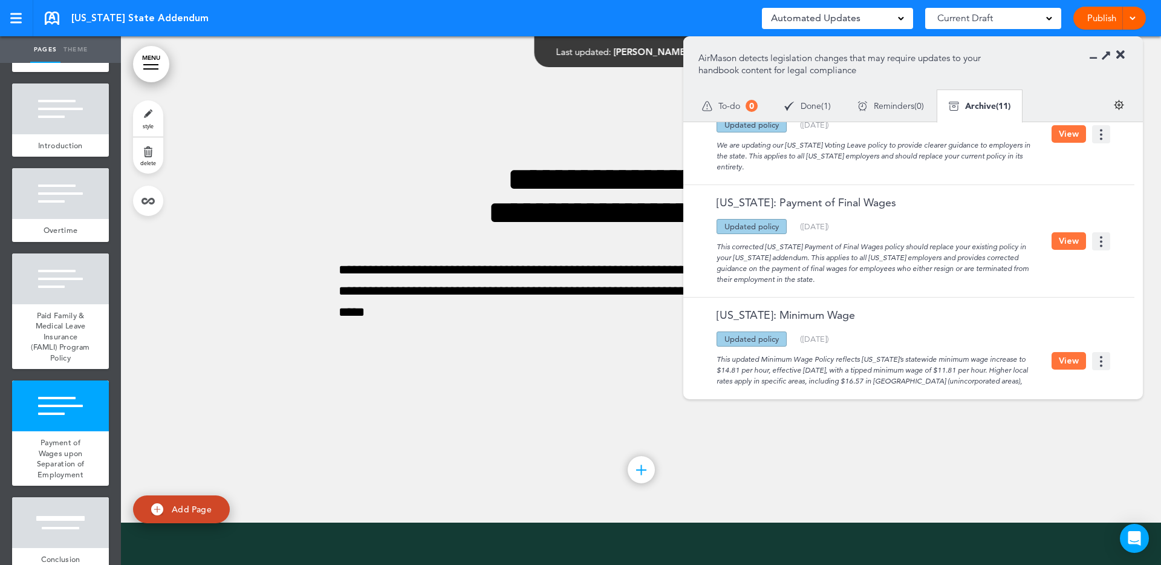
click at [1052, 241] on button "View" at bounding box center [1069, 241] width 34 height 18
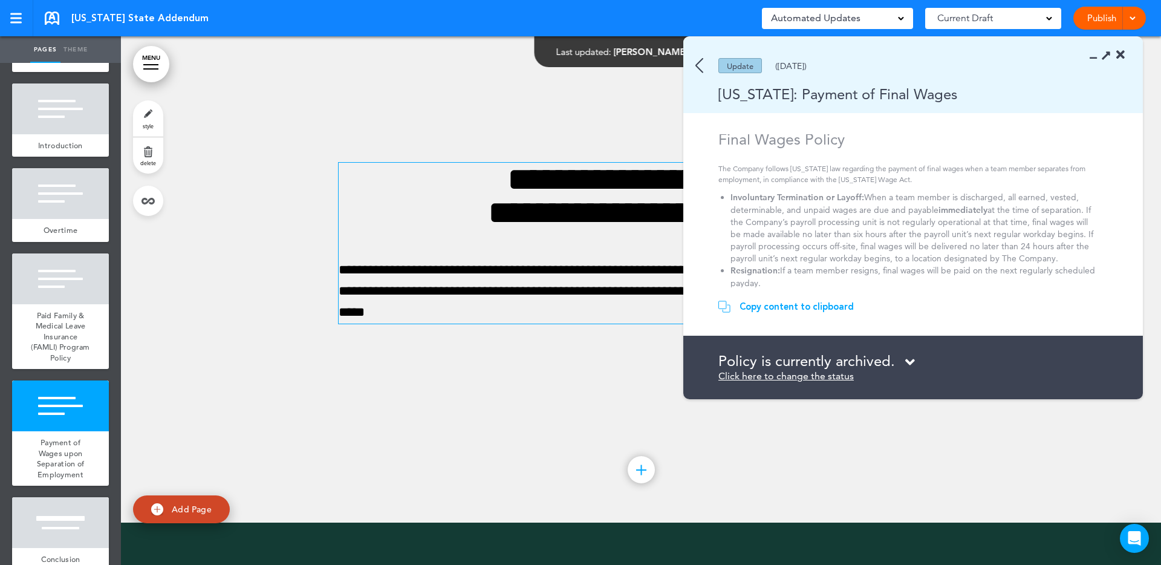
click at [575, 324] on p "**********" at bounding box center [641, 291] width 605 height 64
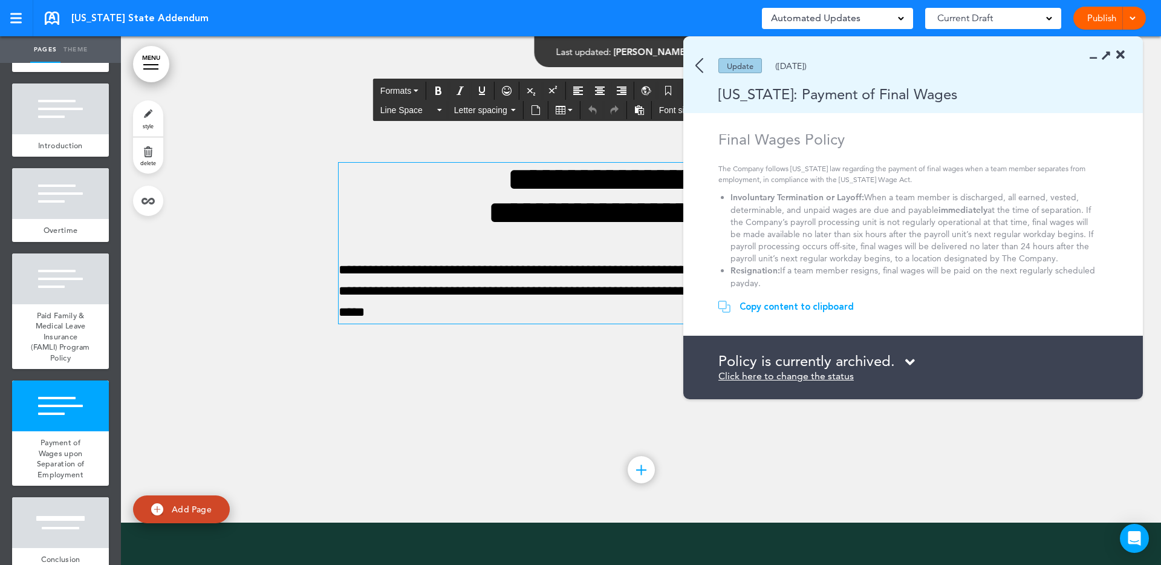
drag, startPoint x: 687, startPoint y: 85, endPoint x: 700, endPoint y: 80, distance: 13.8
click at [688, 85] on div "Colorado: Payment of Final Wages" at bounding box center [895, 94] width 425 height 20
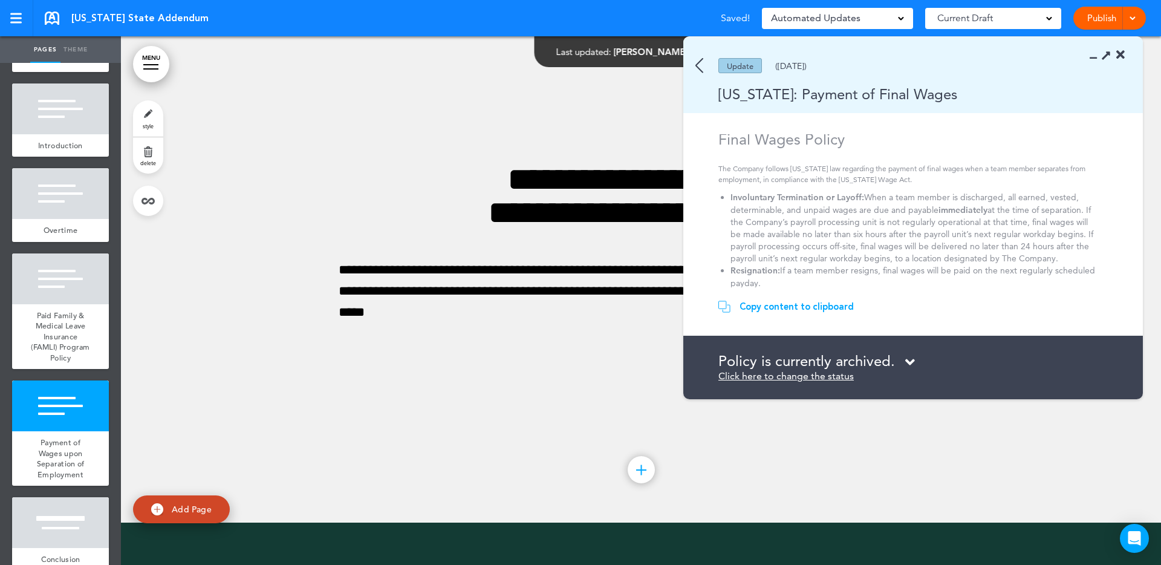
click at [705, 71] on div "Update (03/15/2025)" at bounding box center [895, 65] width 425 height 15
click at [697, 63] on img at bounding box center [700, 65] width 8 height 15
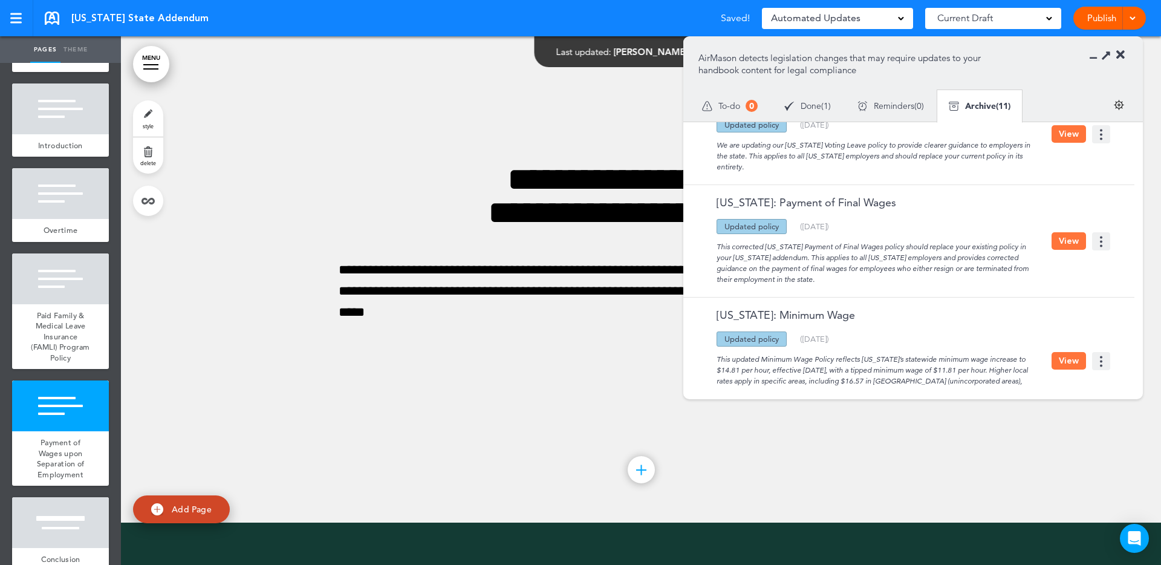
click at [1122, 54] on icon at bounding box center [1121, 55] width 8 height 12
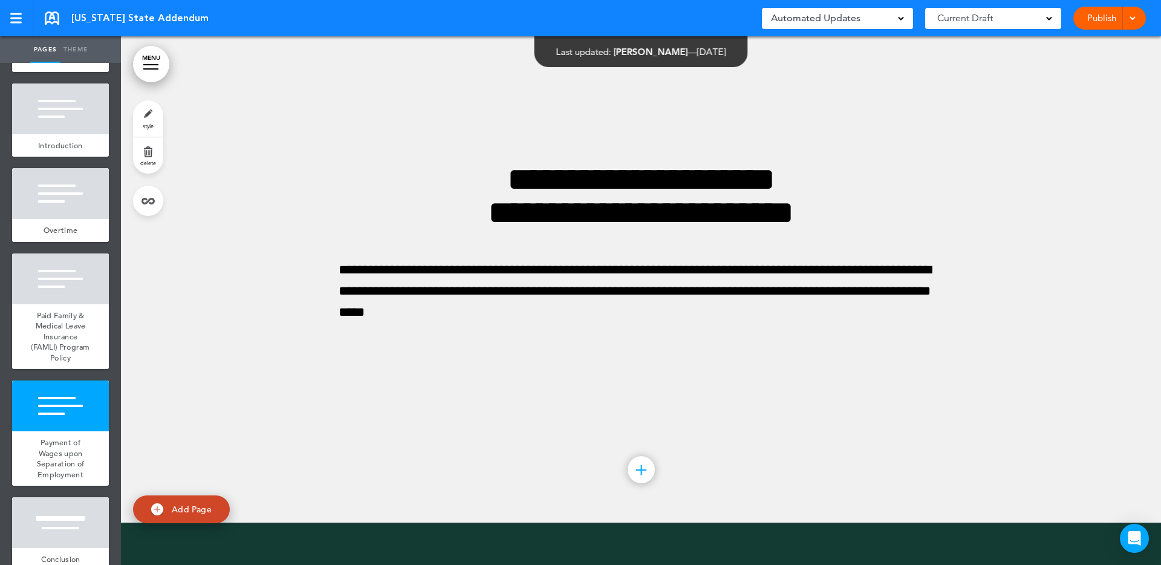
scroll to position [3163, 0]
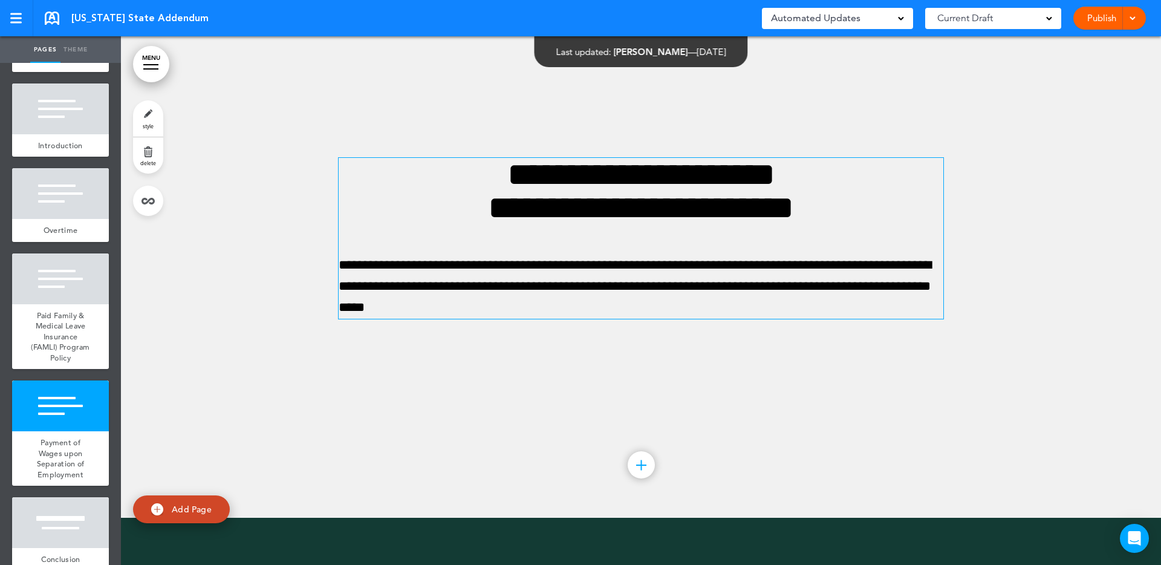
click at [468, 319] on p "**********" at bounding box center [641, 287] width 605 height 64
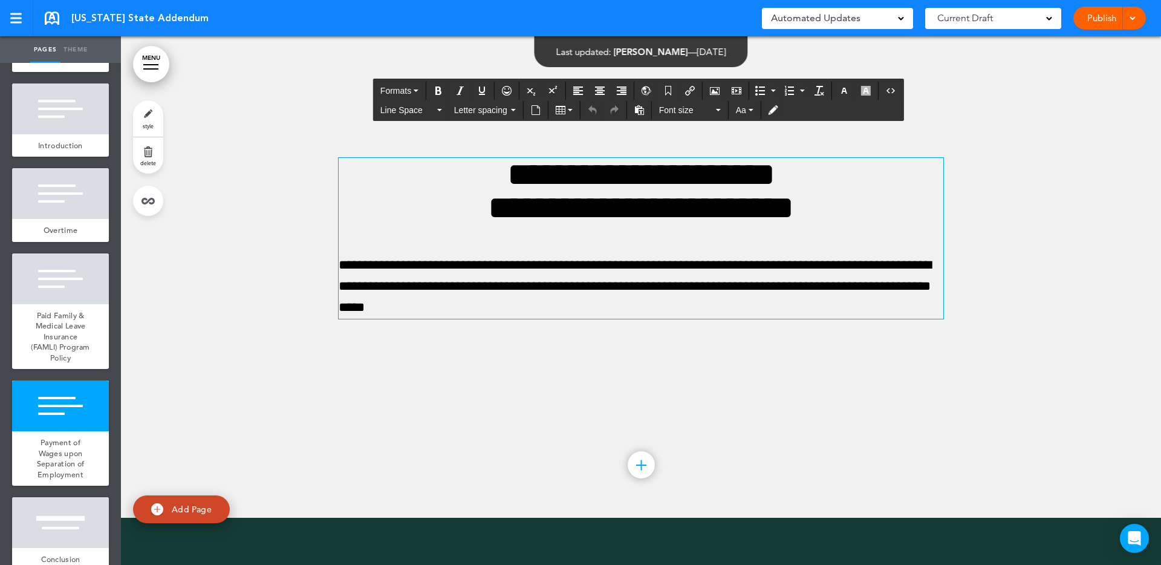
click at [422, 319] on p "**********" at bounding box center [641, 287] width 605 height 64
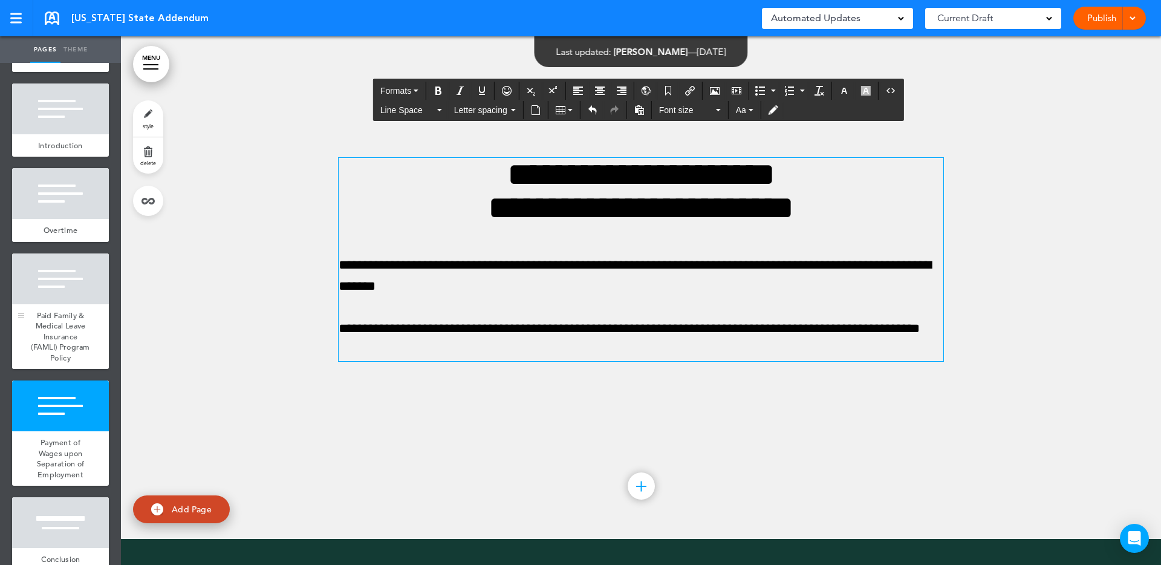
scroll to position [109, 0]
click at [808, 297] on p "**********" at bounding box center [641, 276] width 605 height 42
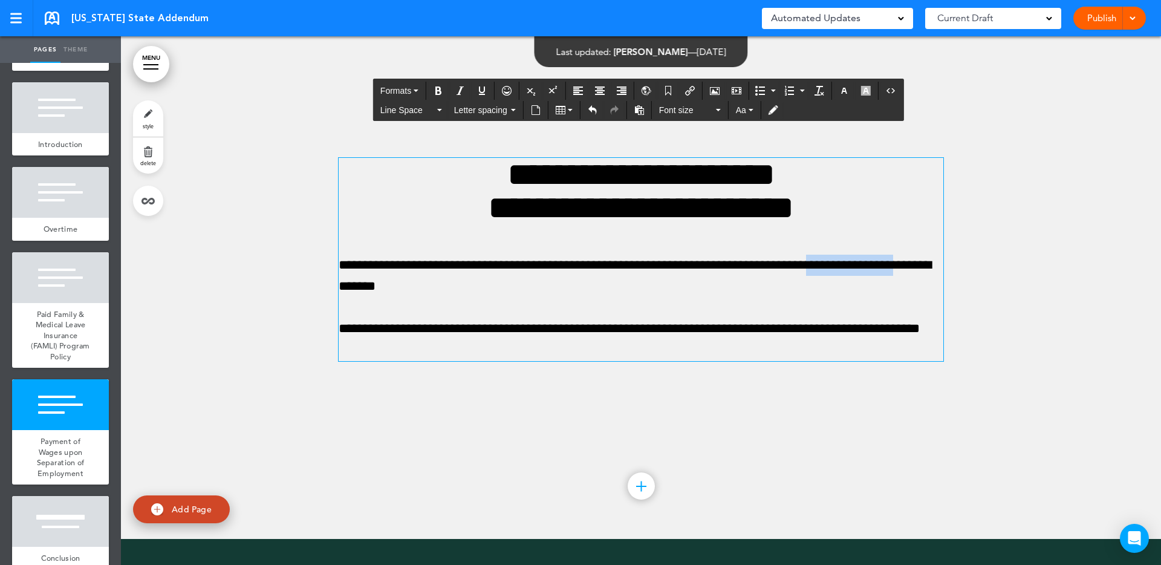
drag, startPoint x: 841, startPoint y: 311, endPoint x: 928, endPoint y: 308, distance: 86.5
click at [928, 297] on p "**********" at bounding box center [641, 276] width 605 height 42
click at [849, 297] on p "**********" at bounding box center [641, 276] width 605 height 42
drag, startPoint x: 851, startPoint y: 315, endPoint x: 930, endPoint y: 308, distance: 78.9
click at [930, 297] on p "**********" at bounding box center [641, 276] width 605 height 42
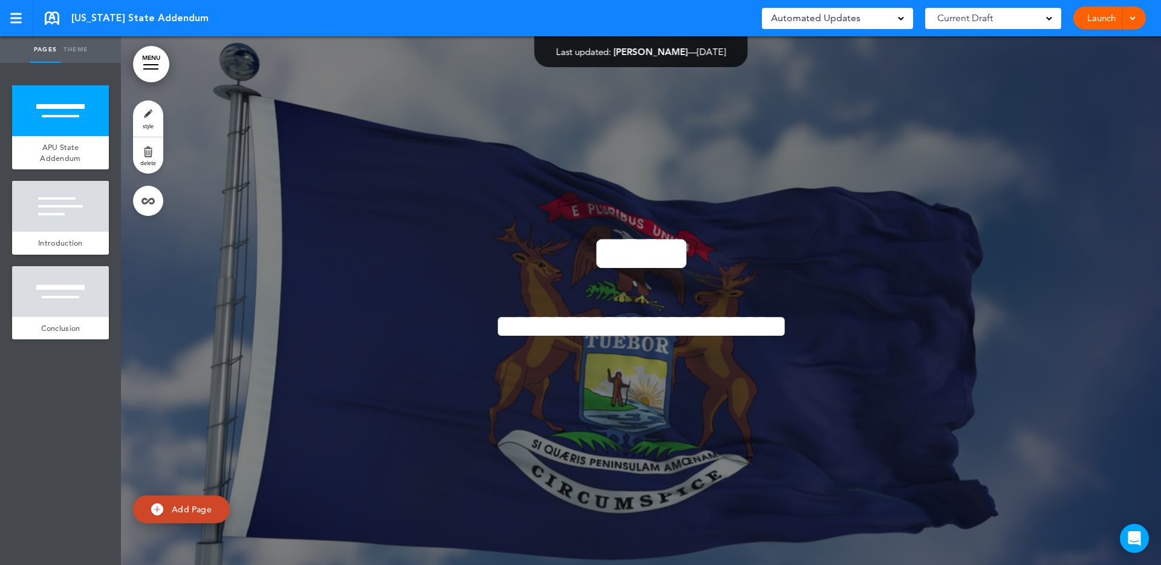
click at [870, 18] on div "Automated Updates 0" at bounding box center [837, 18] width 133 height 17
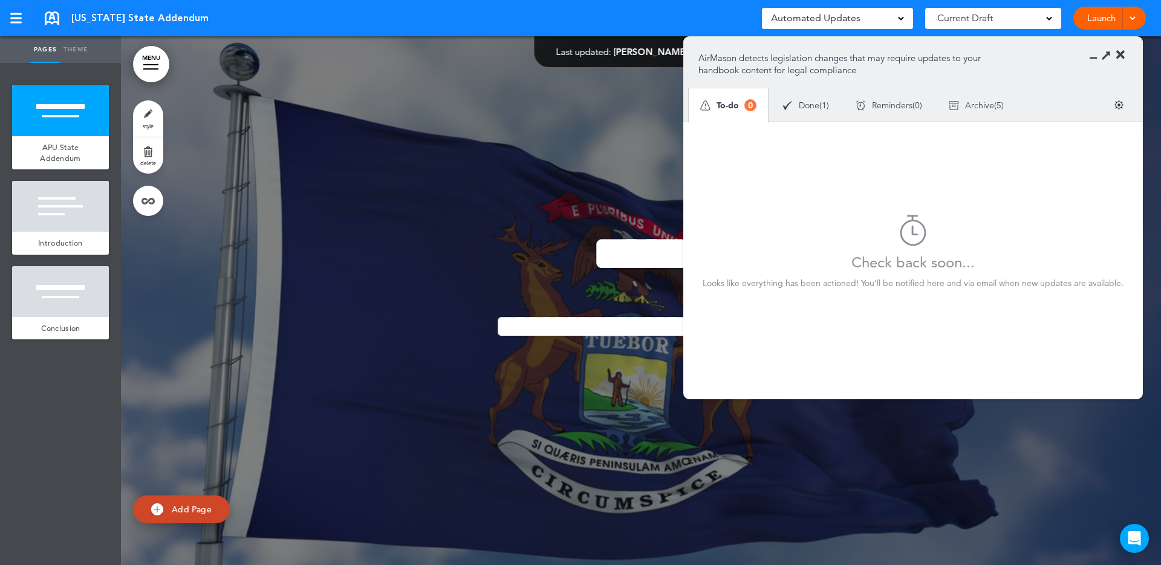
click at [959, 102] on img at bounding box center [954, 105] width 10 height 10
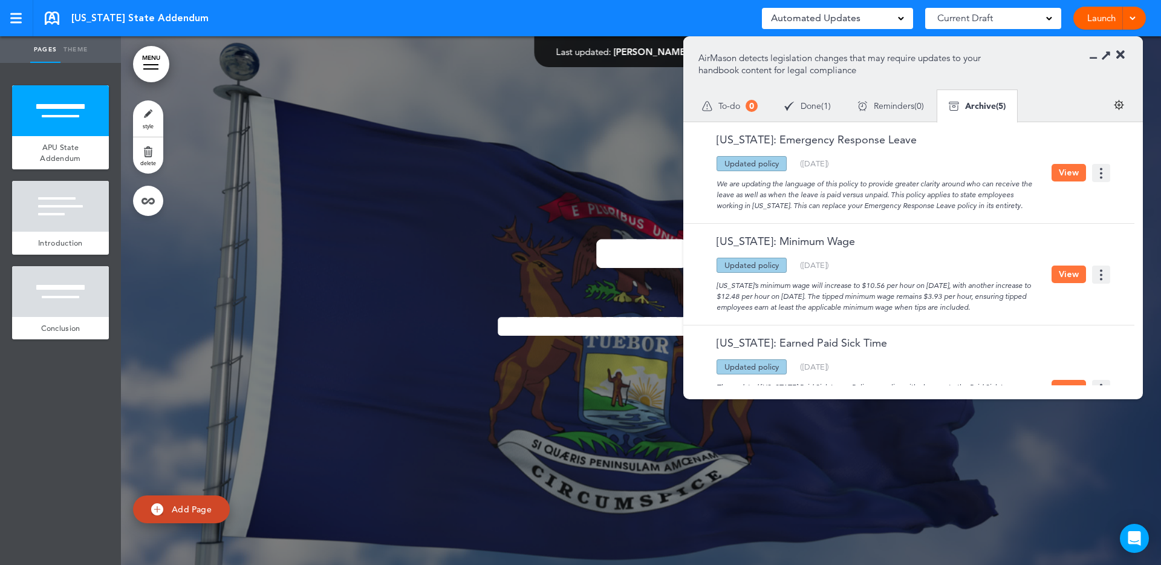
click at [1069, 172] on button "View" at bounding box center [1069, 173] width 34 height 18
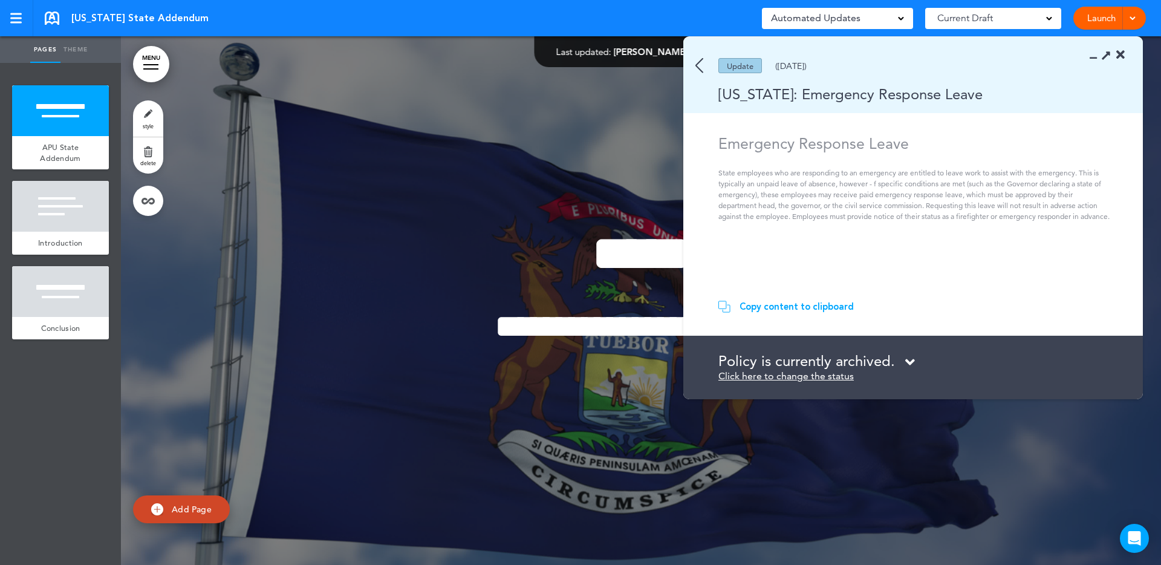
click at [703, 64] on div "Update ([DATE])" at bounding box center [895, 65] width 425 height 15
click at [700, 67] on img at bounding box center [700, 65] width 8 height 15
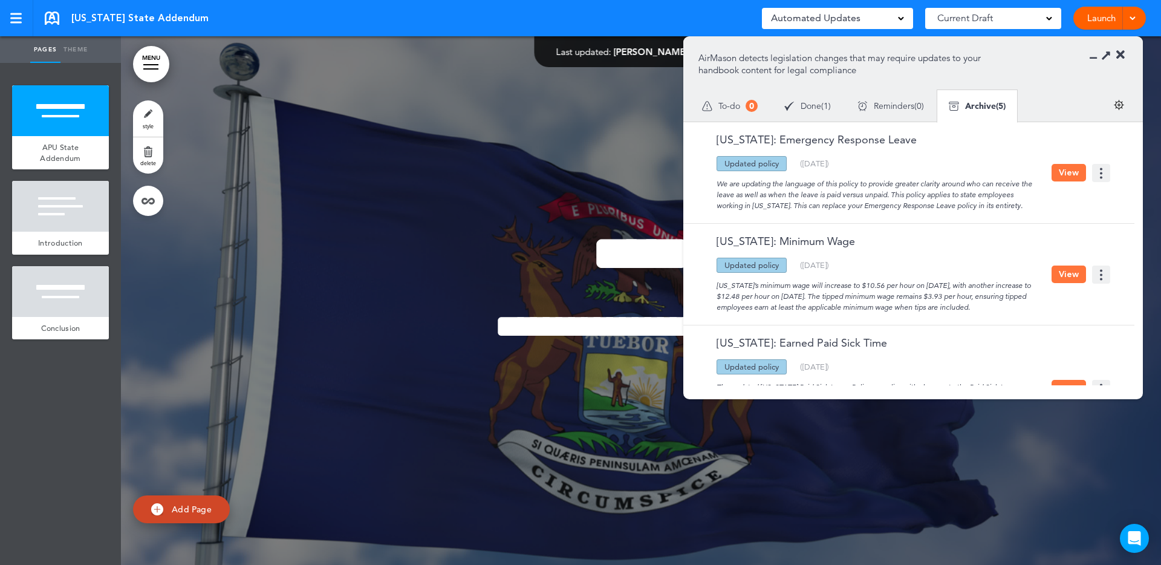
click at [954, 207] on div "We are updating the language of this policy to provide greater clarity around w…" at bounding box center [875, 191] width 353 height 40
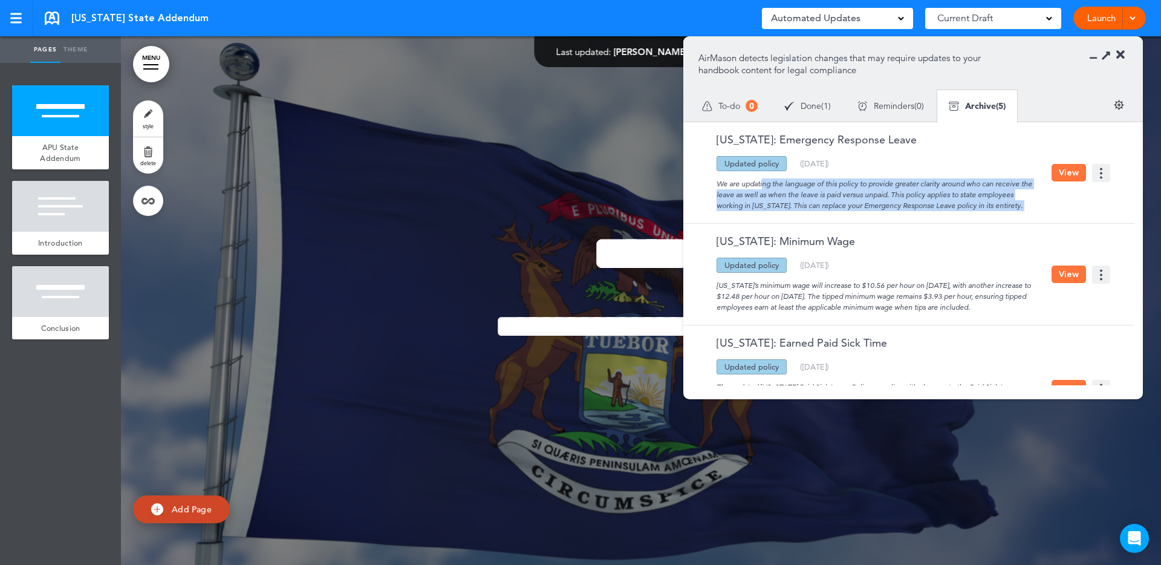
click at [954, 207] on div "We are updating the language of this policy to provide greater clarity around w…" at bounding box center [875, 191] width 353 height 40
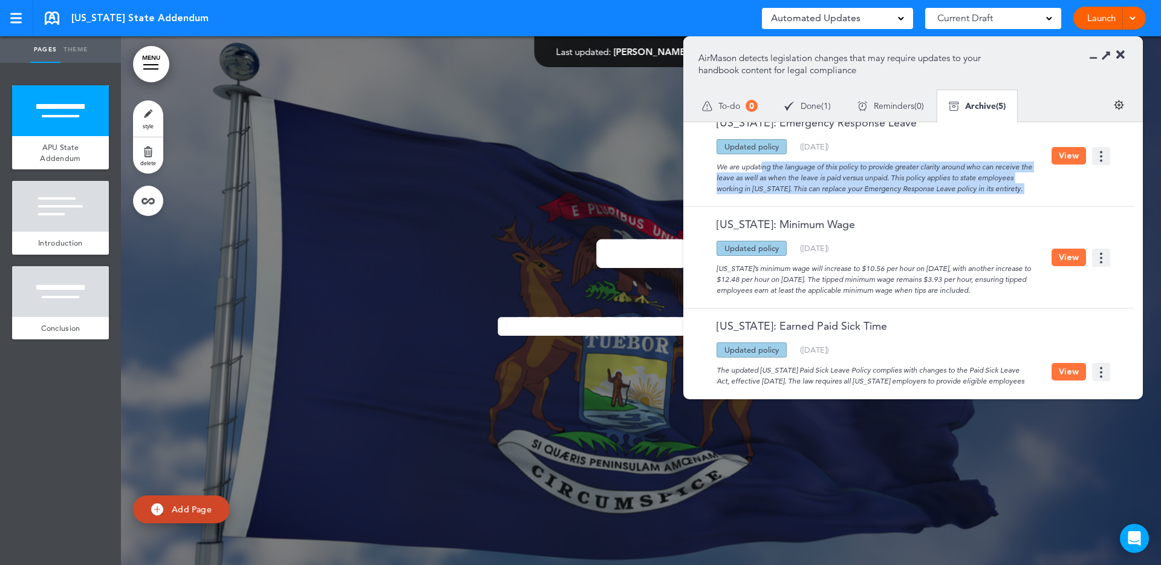
scroll to position [7, 0]
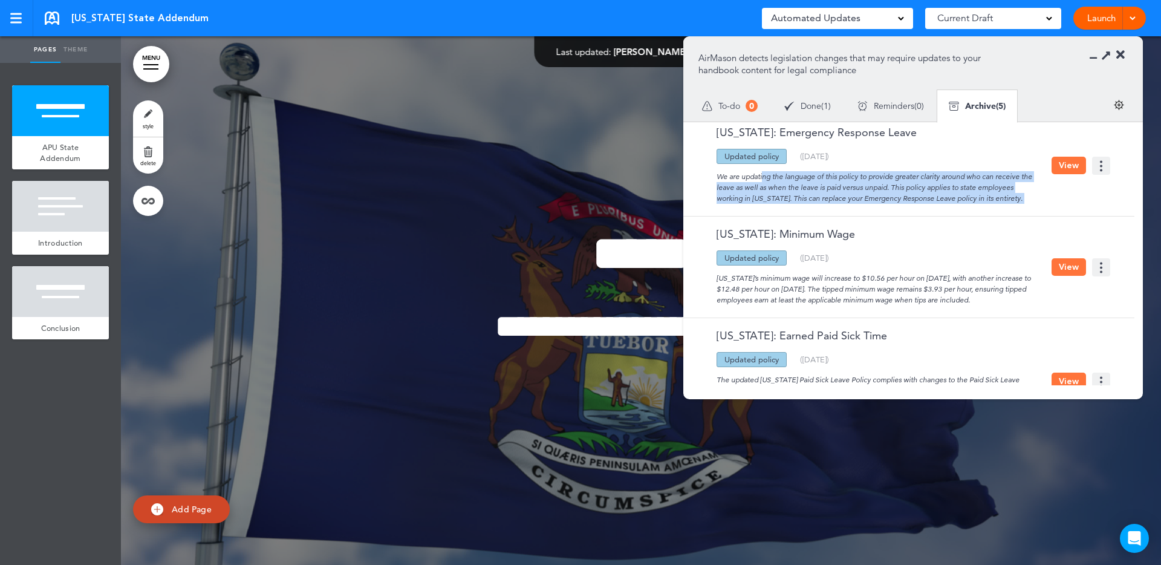
click at [1054, 165] on button "View" at bounding box center [1069, 166] width 34 height 18
